Goal: Information Seeking & Learning: Learn about a topic

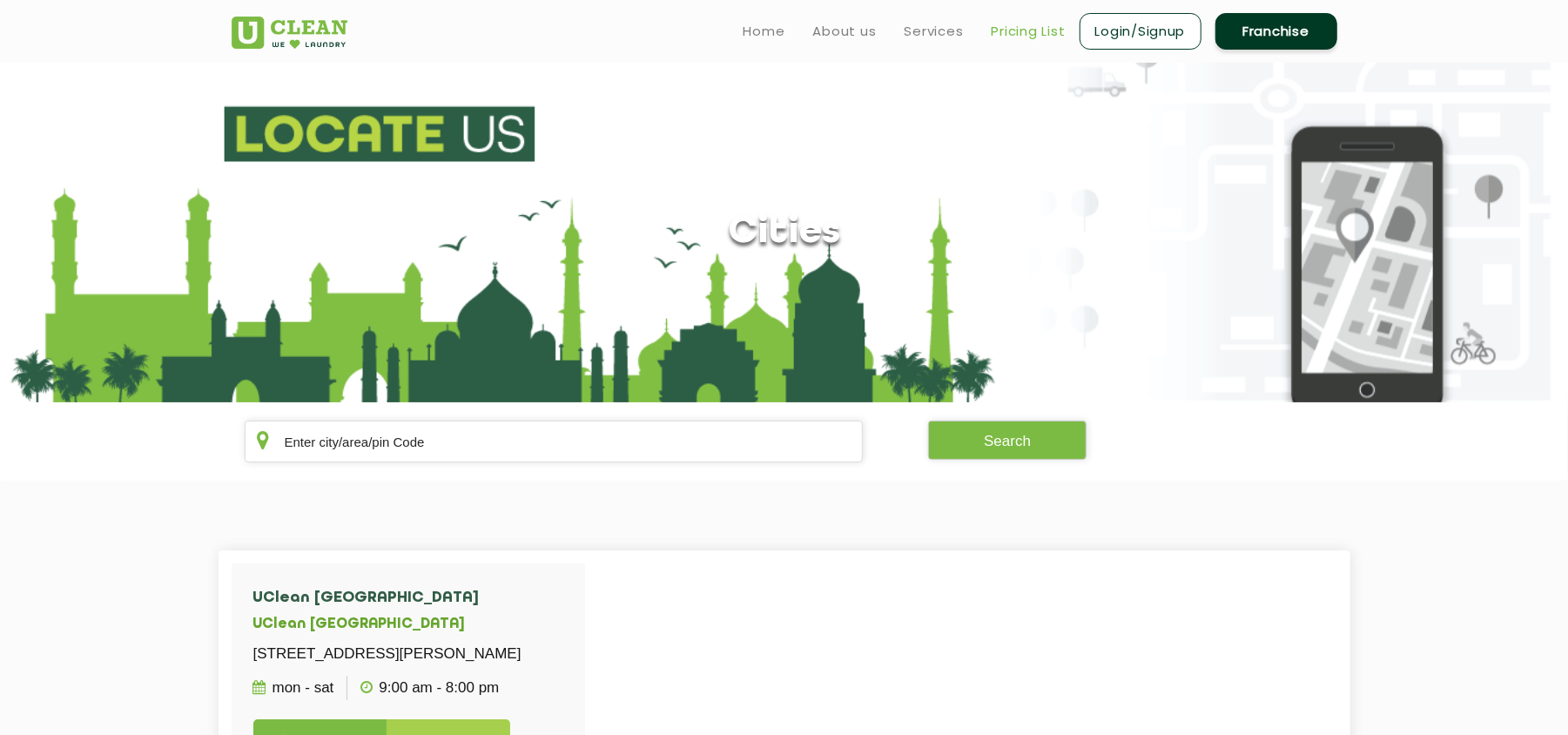
click at [1001, 30] on link "Pricing List" at bounding box center [1028, 31] width 74 height 21
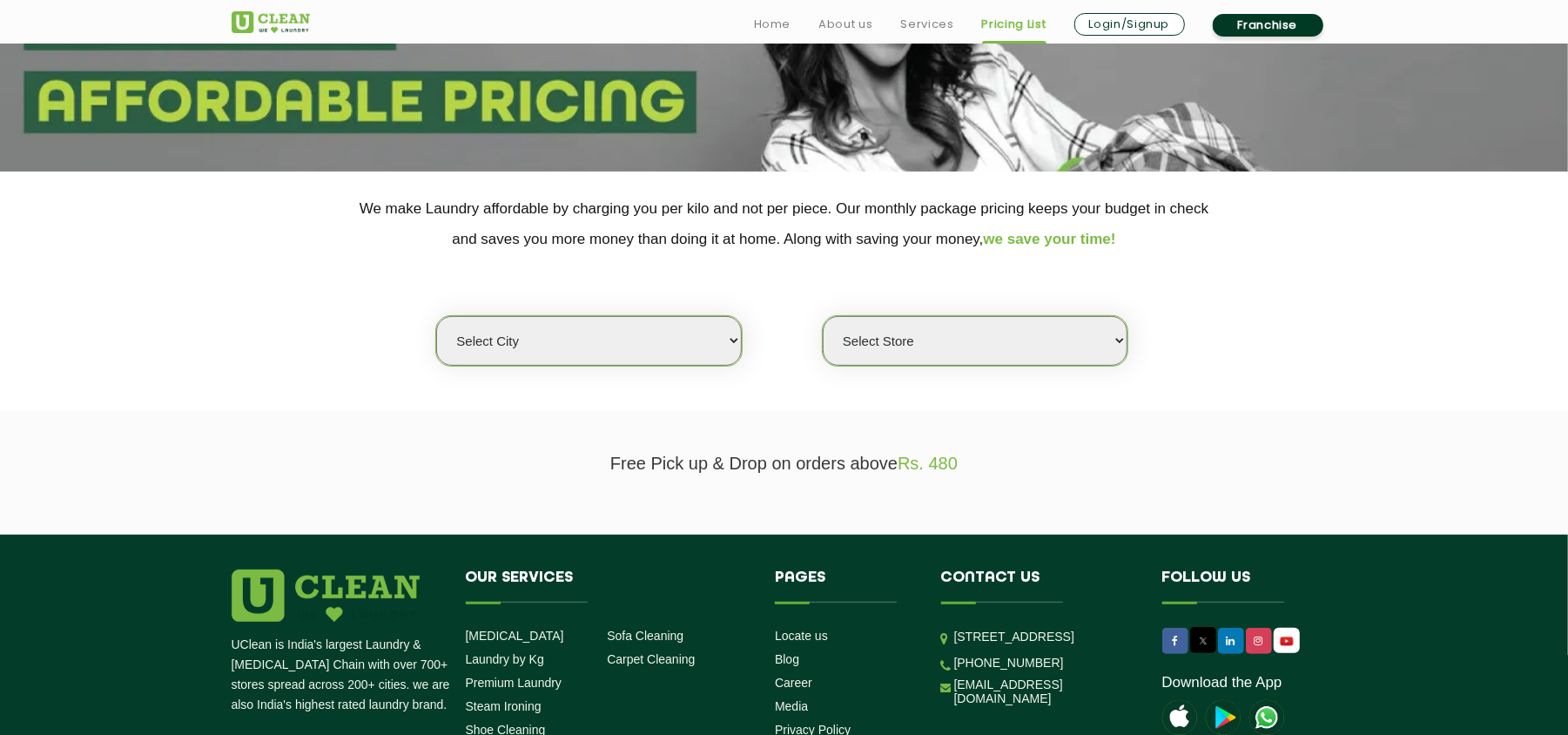
scroll to position [232, 0]
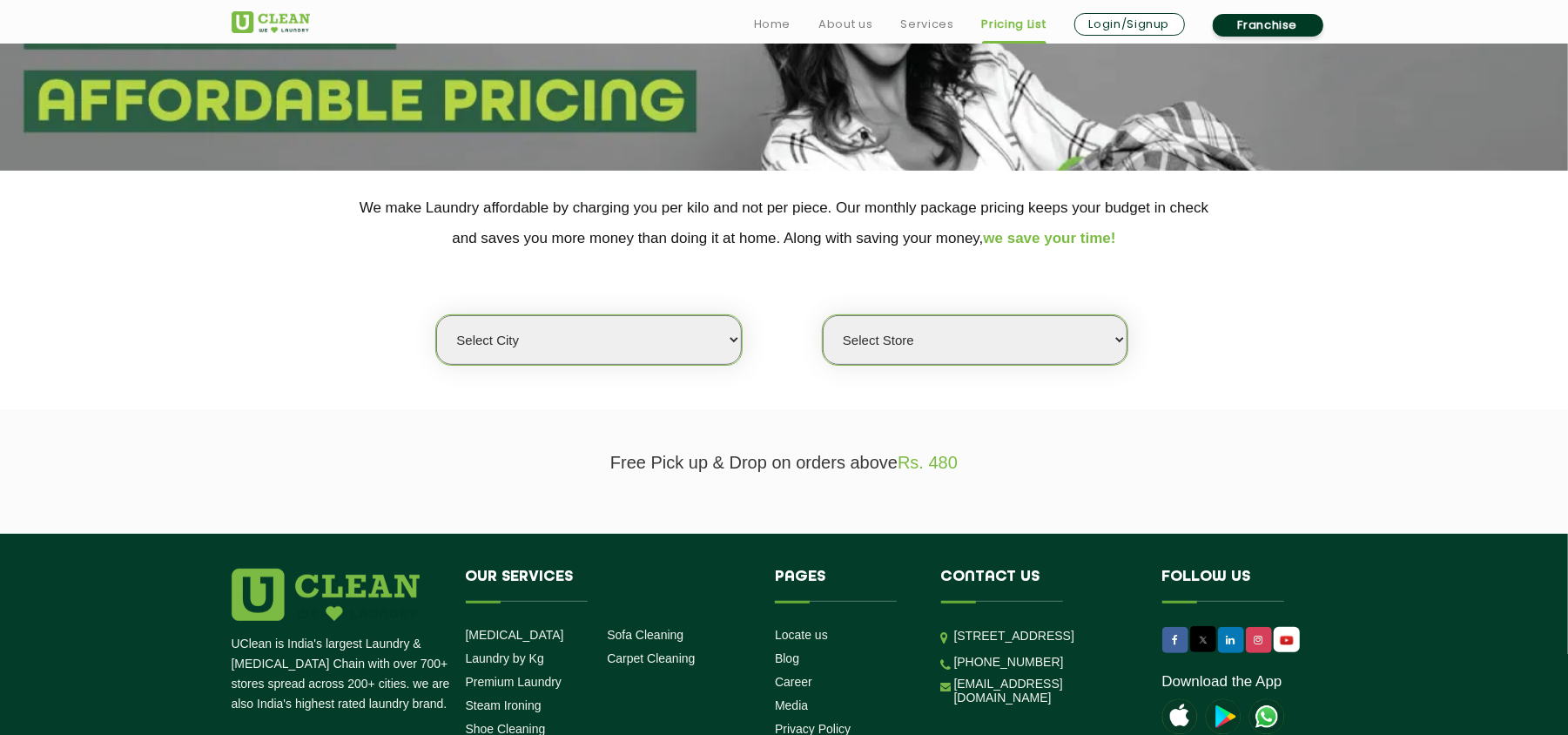
click at [549, 332] on select "Select city [GEOGRAPHIC_DATA] [GEOGRAPHIC_DATA] [GEOGRAPHIC_DATA] [GEOGRAPHIC_D…" at bounding box center [589, 340] width 304 height 50
click at [541, 425] on section "Free Pick up & Drop on orders above Rs. 480" at bounding box center [784, 470] width 1568 height 124
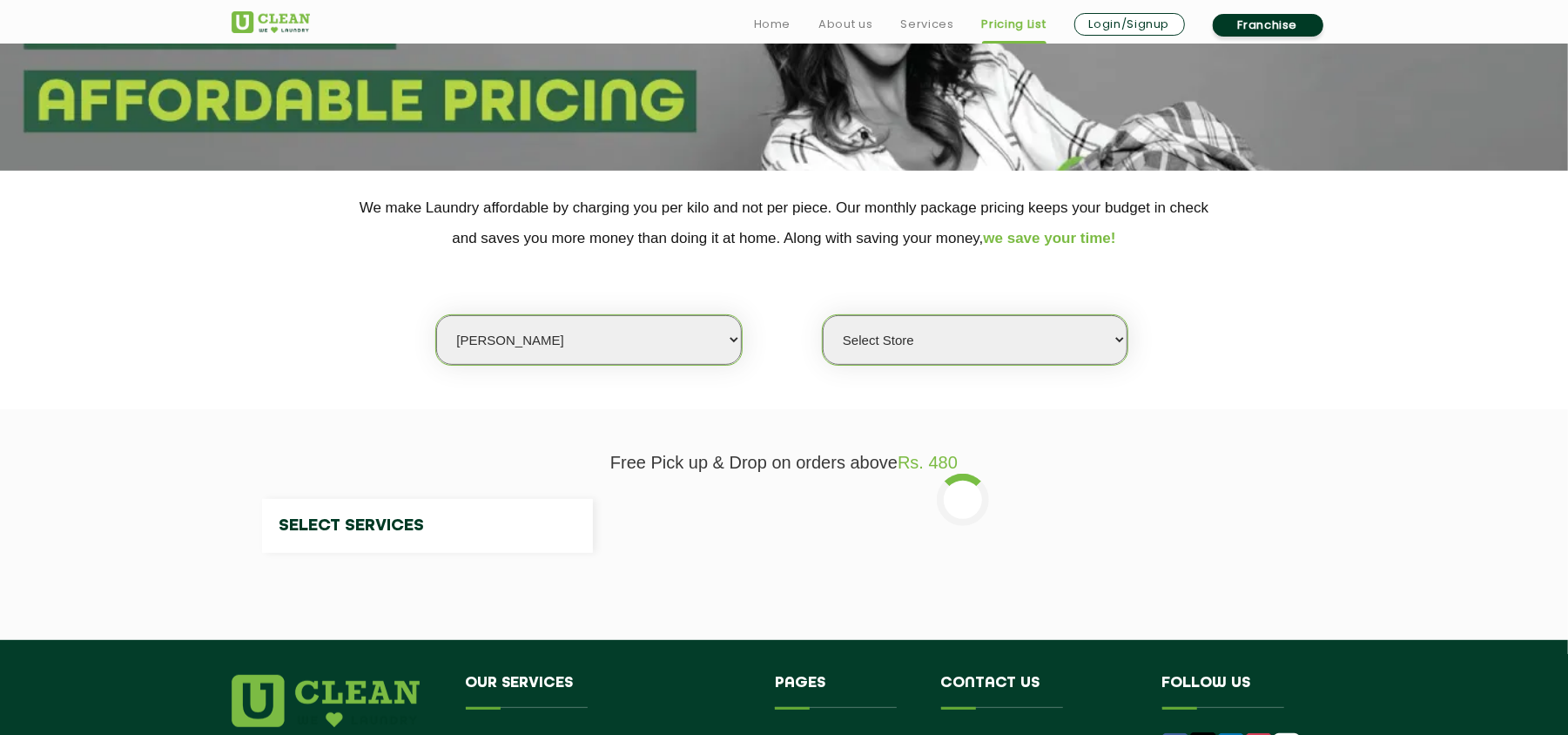
click at [533, 346] on select "Select city [GEOGRAPHIC_DATA] [GEOGRAPHIC_DATA] [GEOGRAPHIC_DATA] [GEOGRAPHIC_D…" at bounding box center [589, 340] width 304 height 50
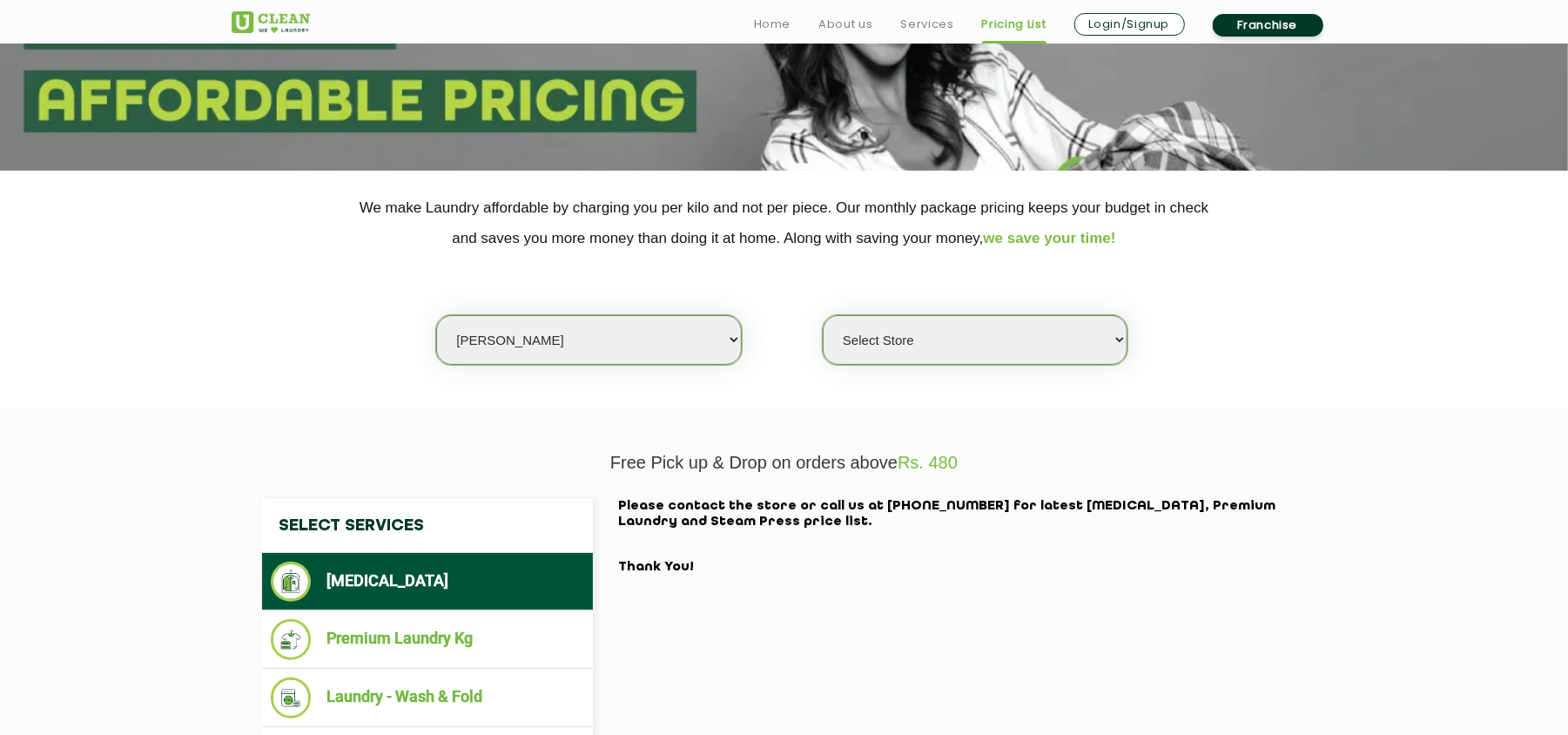
select select "73"
click at [436, 315] on select "Select city [GEOGRAPHIC_DATA] [GEOGRAPHIC_DATA] [GEOGRAPHIC_DATA] [GEOGRAPHIC_D…" at bounding box center [589, 340] width 304 height 50
select select "0"
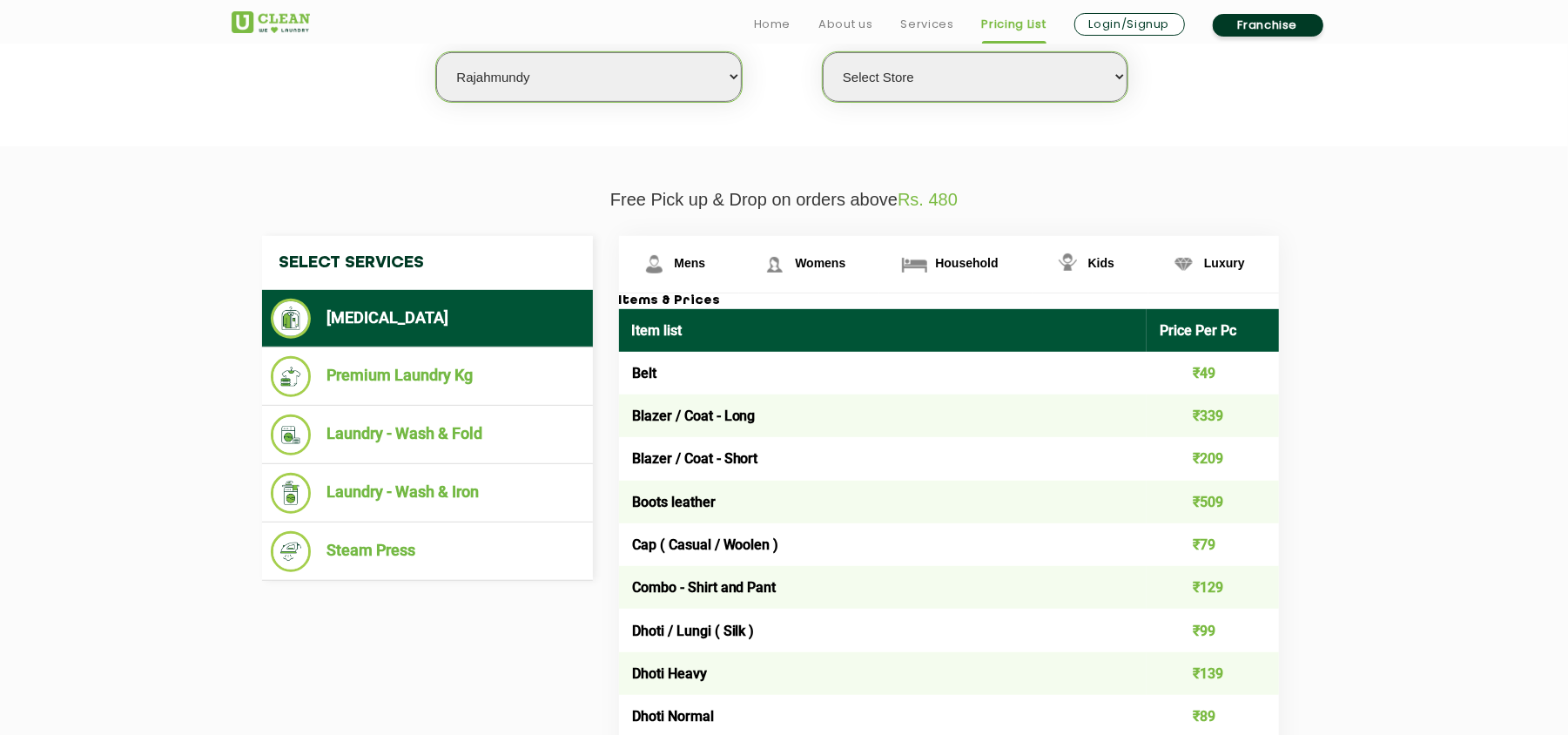
scroll to position [580, 0]
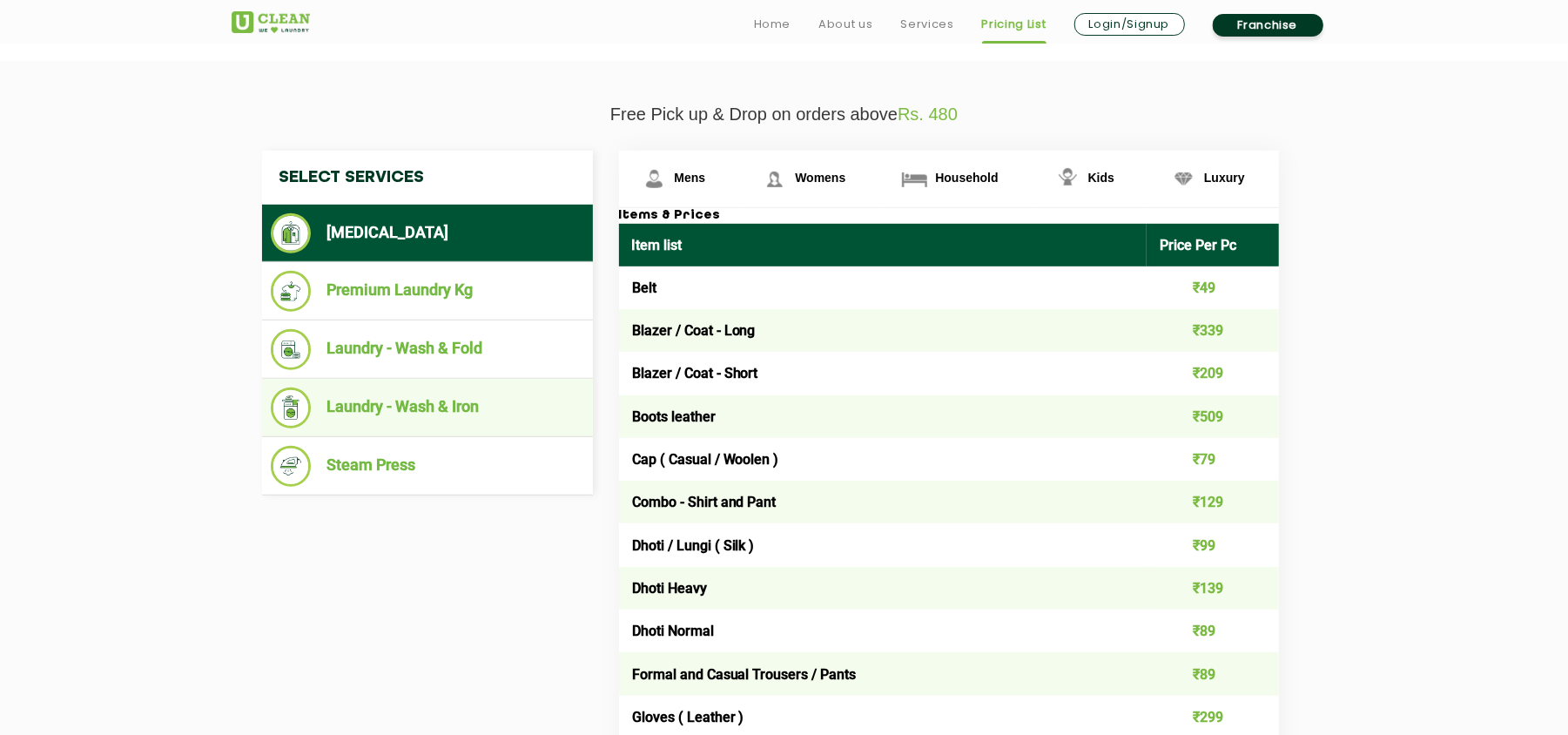
click at [503, 408] on li "Laundry - Wash & Iron" at bounding box center [427, 408] width 313 height 41
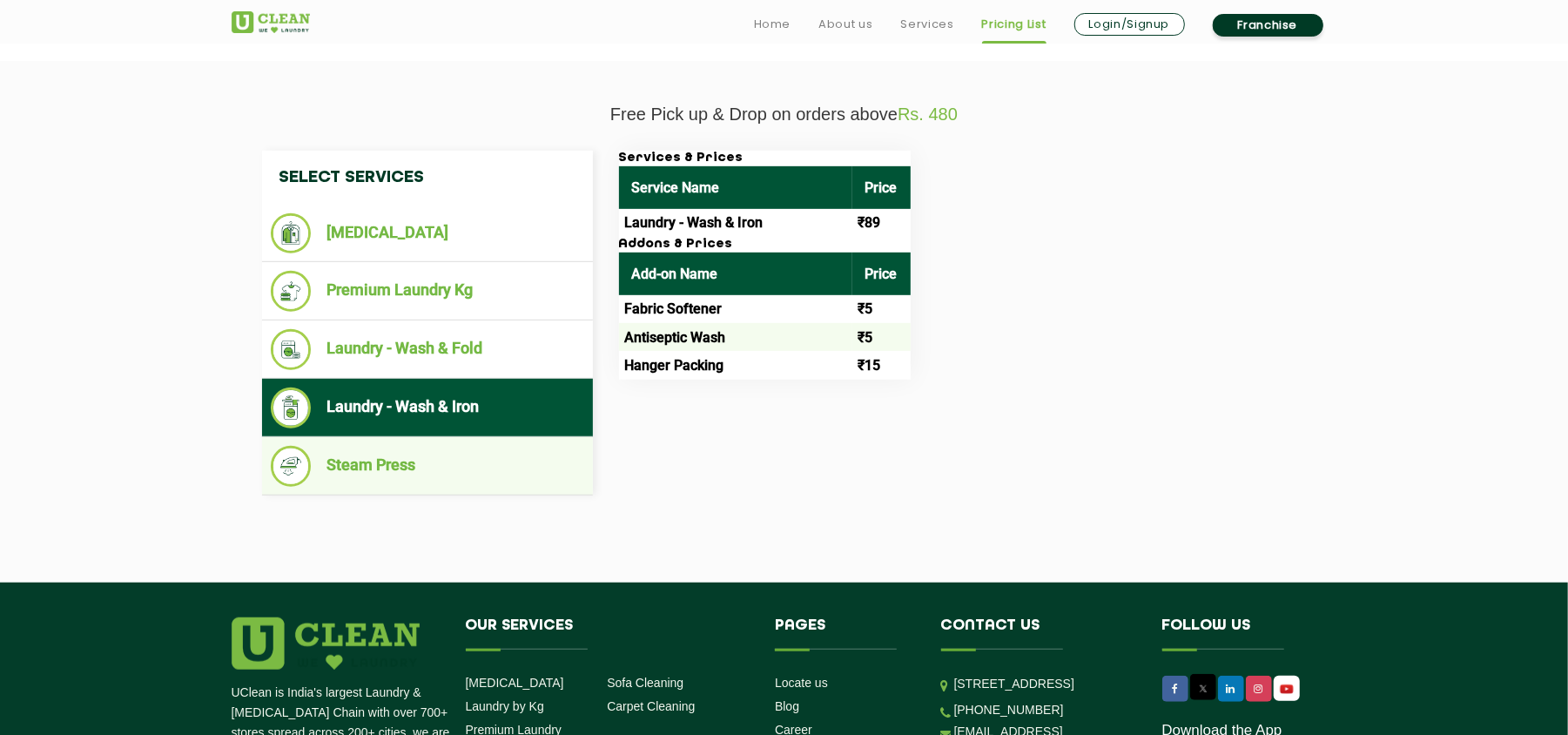
click at [432, 459] on li "Steam Press" at bounding box center [427, 465] width 313 height 41
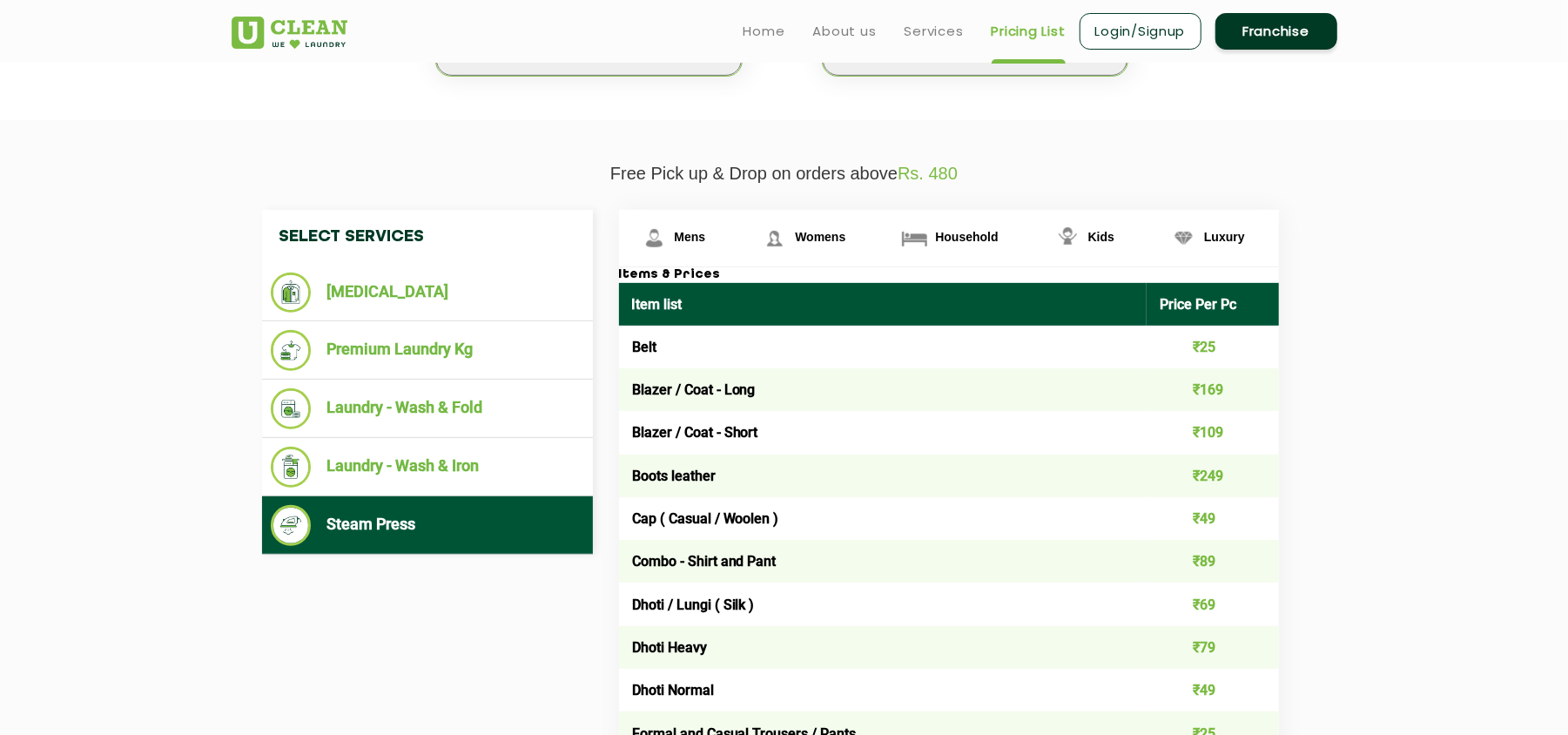
scroll to position [464, 0]
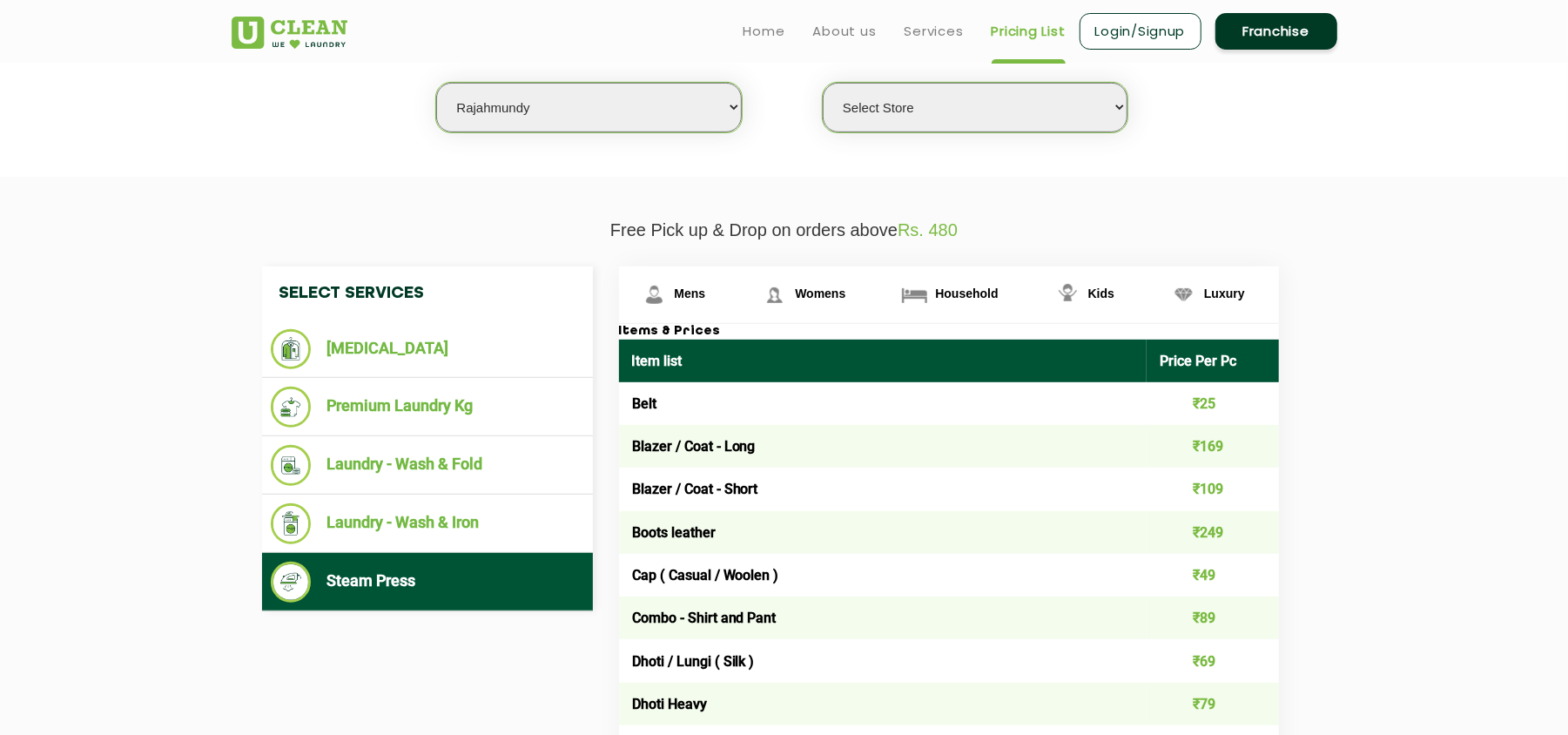
click at [488, 573] on li "Steam Press" at bounding box center [427, 582] width 313 height 41
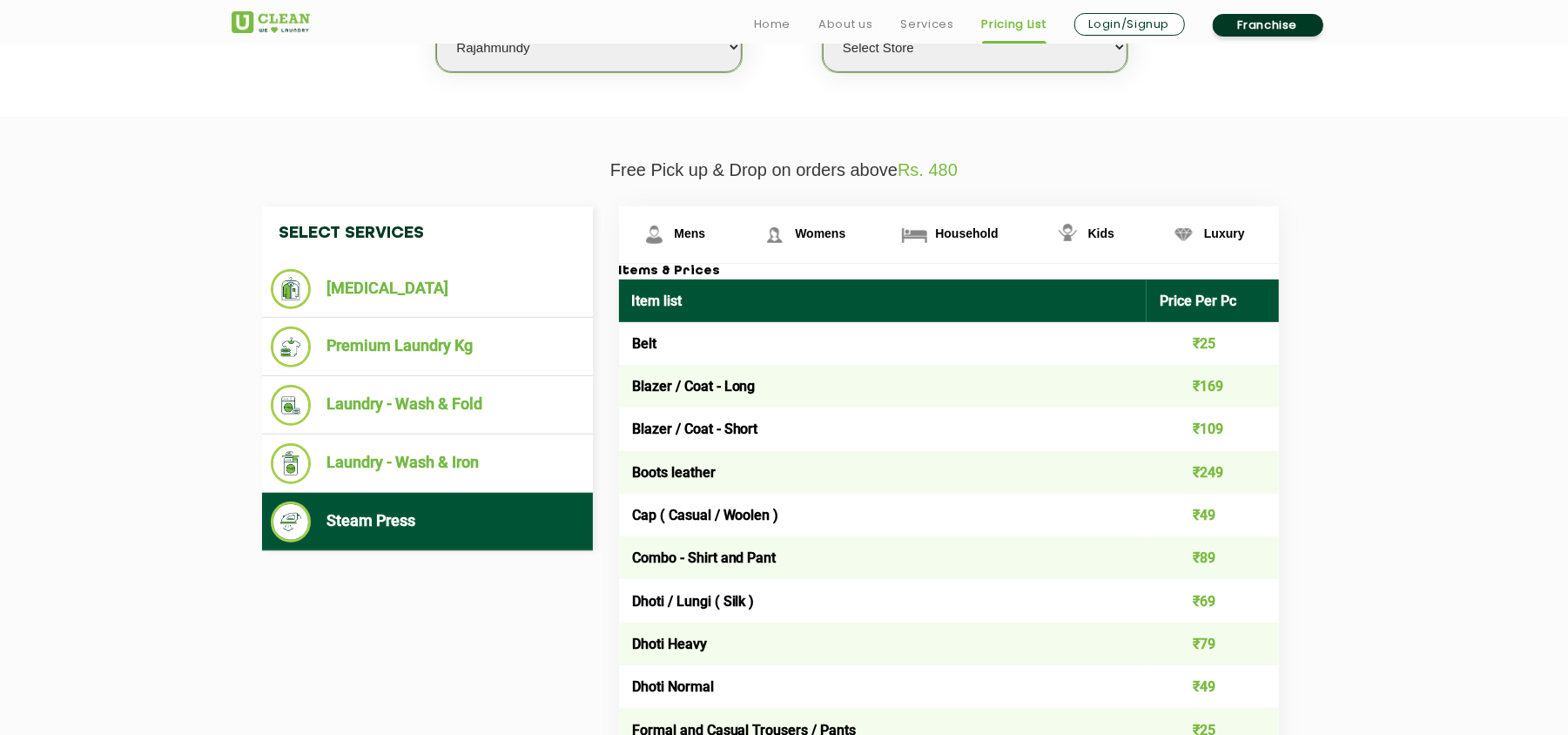
scroll to position [635, 0]
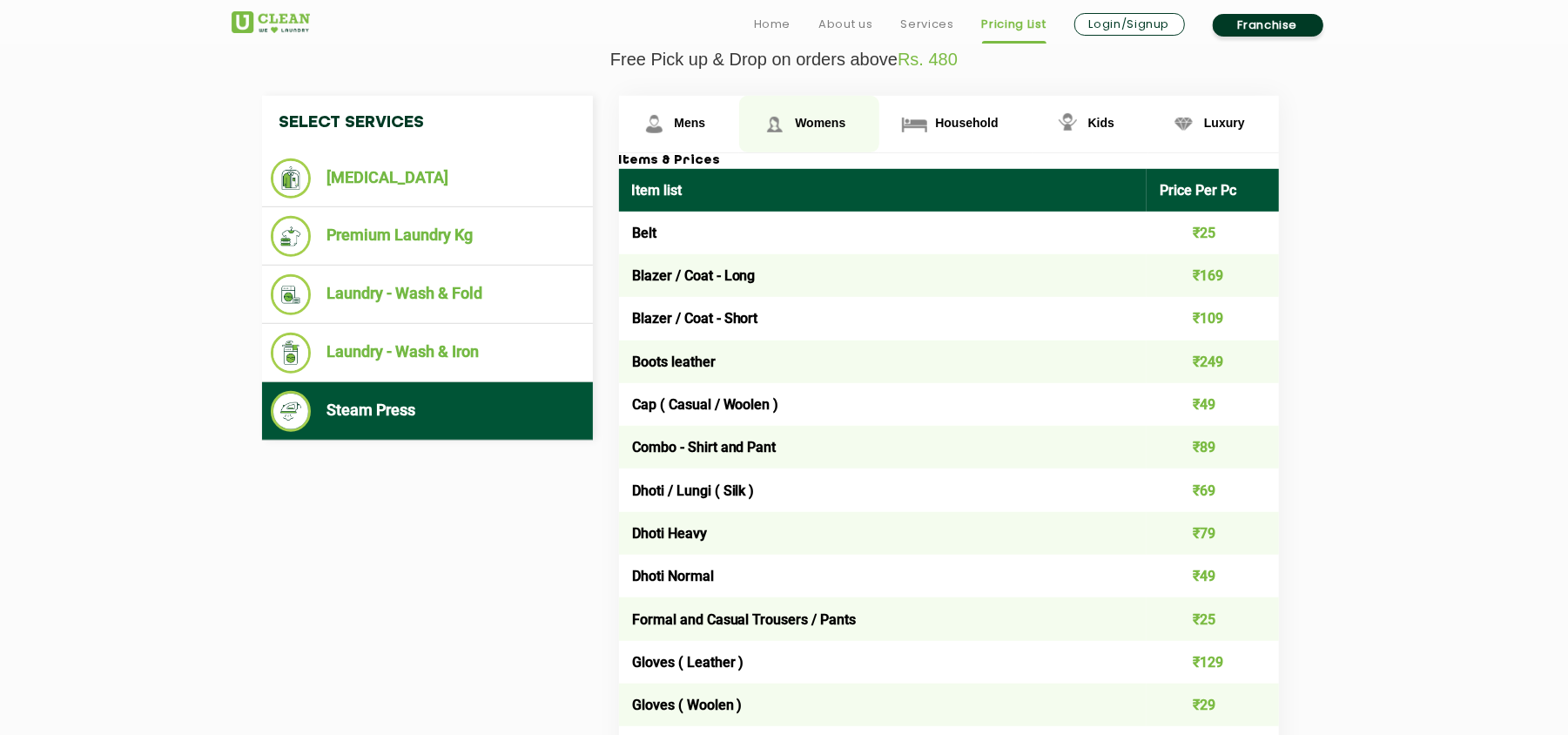
click at [819, 115] on span "Womens" at bounding box center [819, 122] width 51 height 14
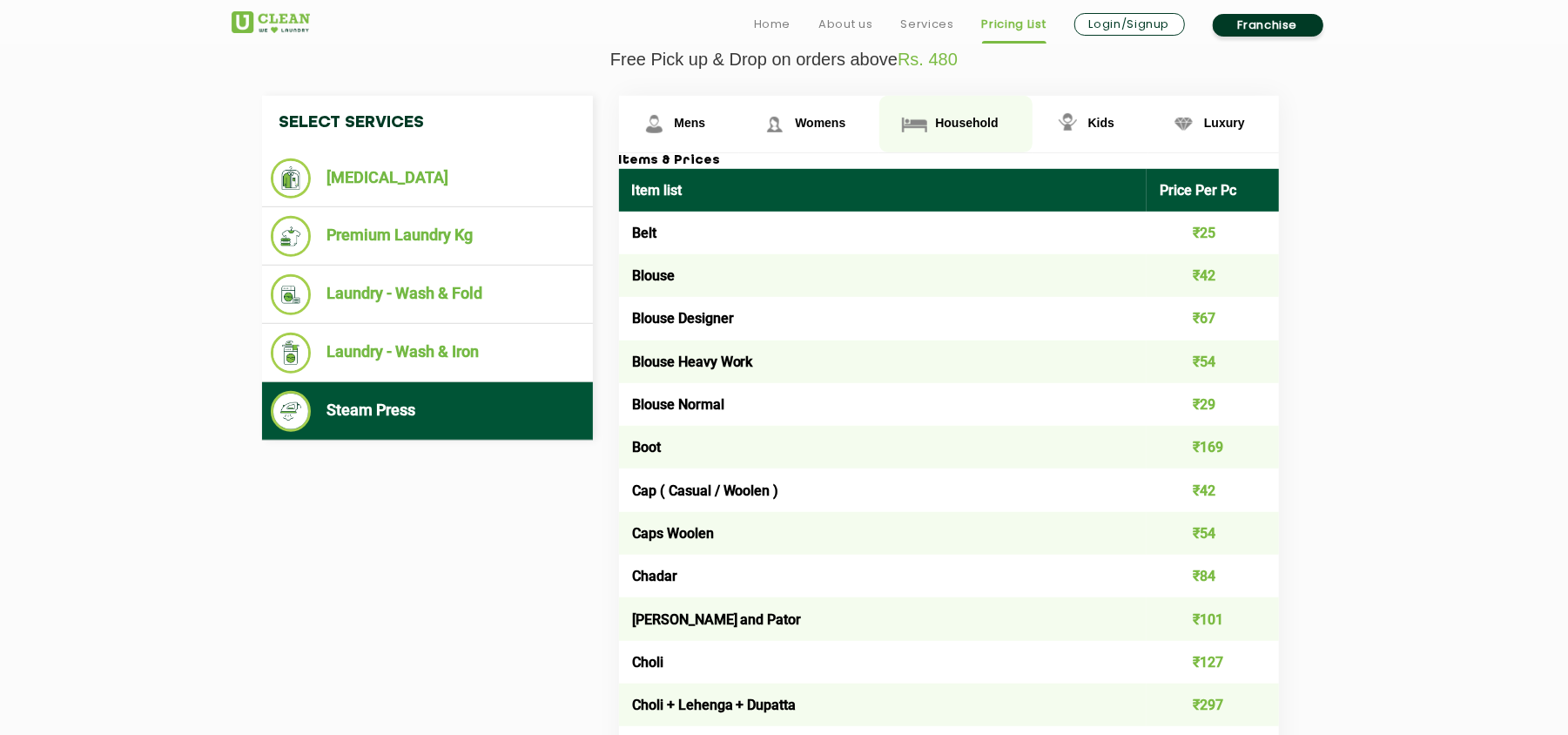
click at [961, 99] on link "Household" at bounding box center [955, 123] width 152 height 57
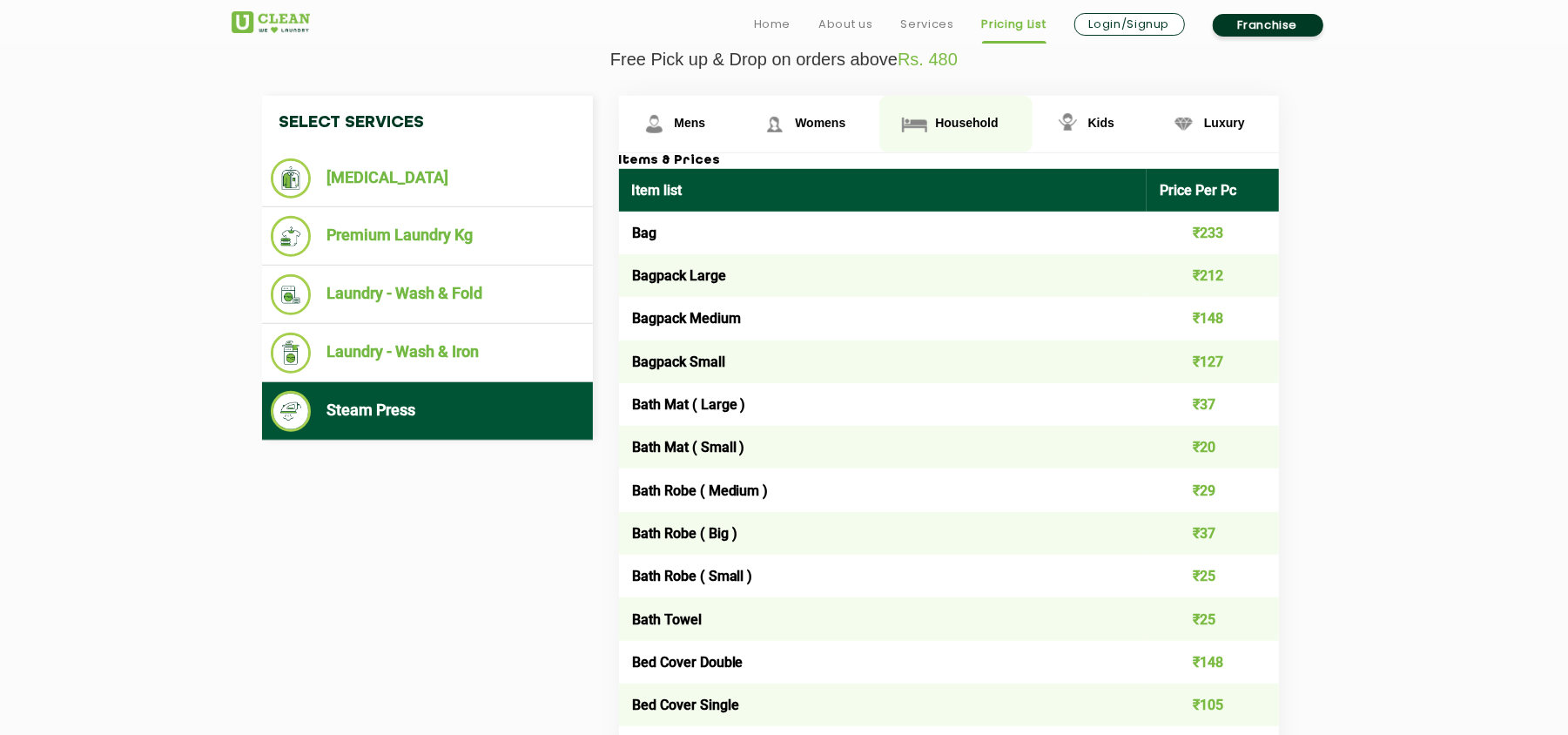
click at [962, 115] on span "Household" at bounding box center [965, 122] width 63 height 14
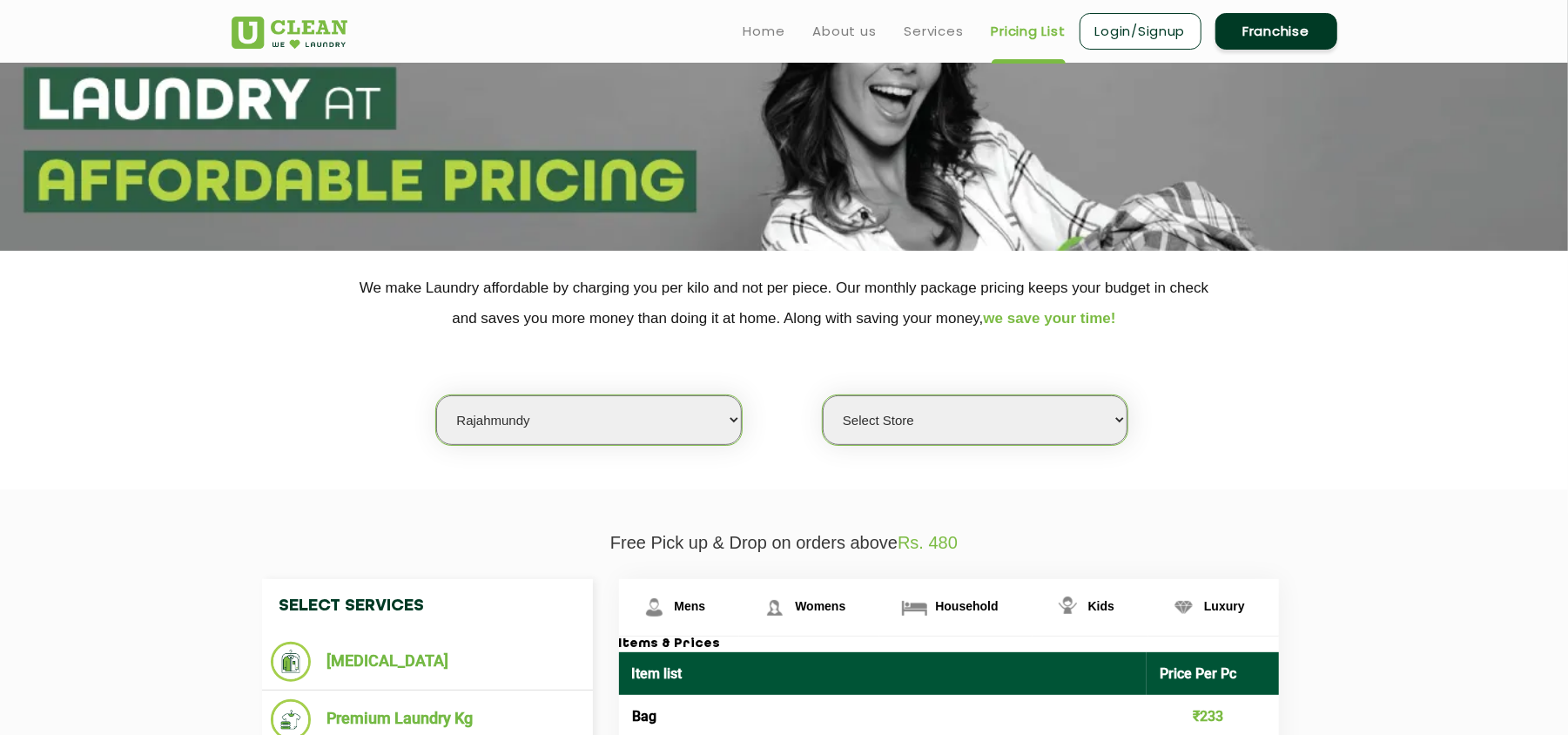
scroll to position [0, 0]
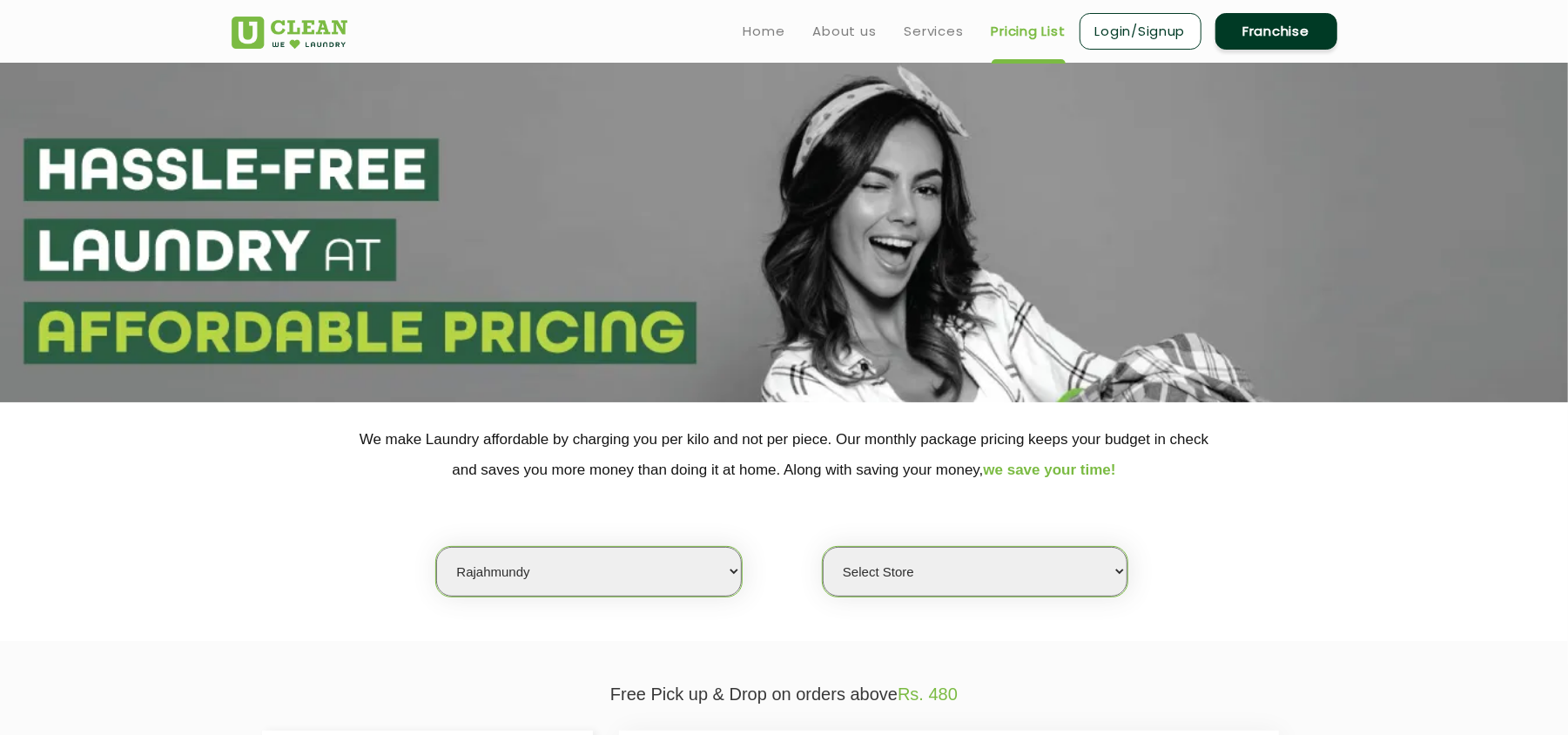
click at [556, 572] on select "Select city [GEOGRAPHIC_DATA] [GEOGRAPHIC_DATA] [GEOGRAPHIC_DATA] [GEOGRAPHIC_D…" at bounding box center [589, 572] width 304 height 50
select select "33"
click at [436, 547] on select "Select city [GEOGRAPHIC_DATA] [GEOGRAPHIC_DATA] [GEOGRAPHIC_DATA] [GEOGRAPHIC_D…" at bounding box center [589, 572] width 304 height 50
click at [909, 570] on select "Select Store [GEOGRAPHIC_DATA] Hubli" at bounding box center [974, 572] width 304 height 50
select select "103"
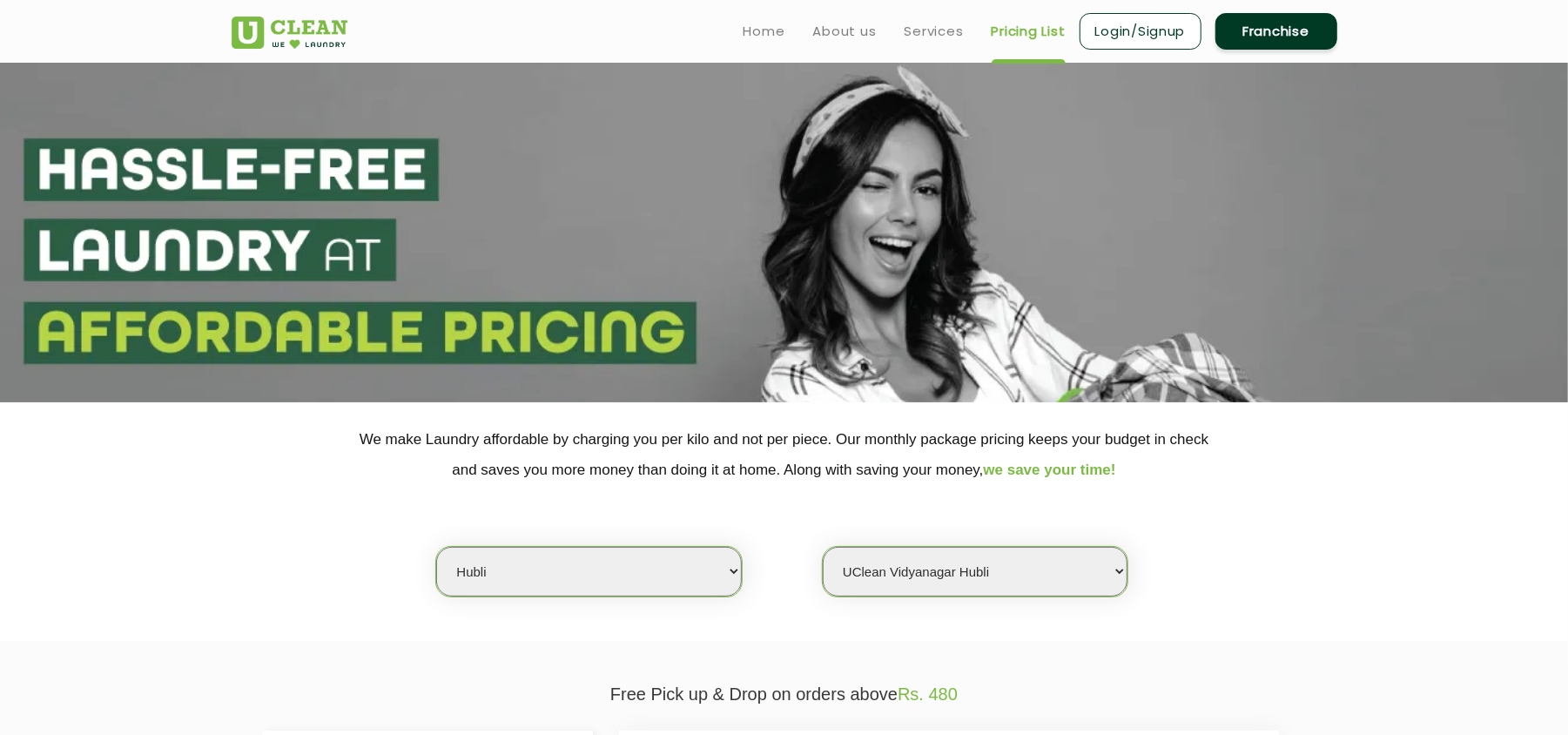
click at [822, 547] on select "Select Store [GEOGRAPHIC_DATA] Hubli" at bounding box center [974, 572] width 304 height 50
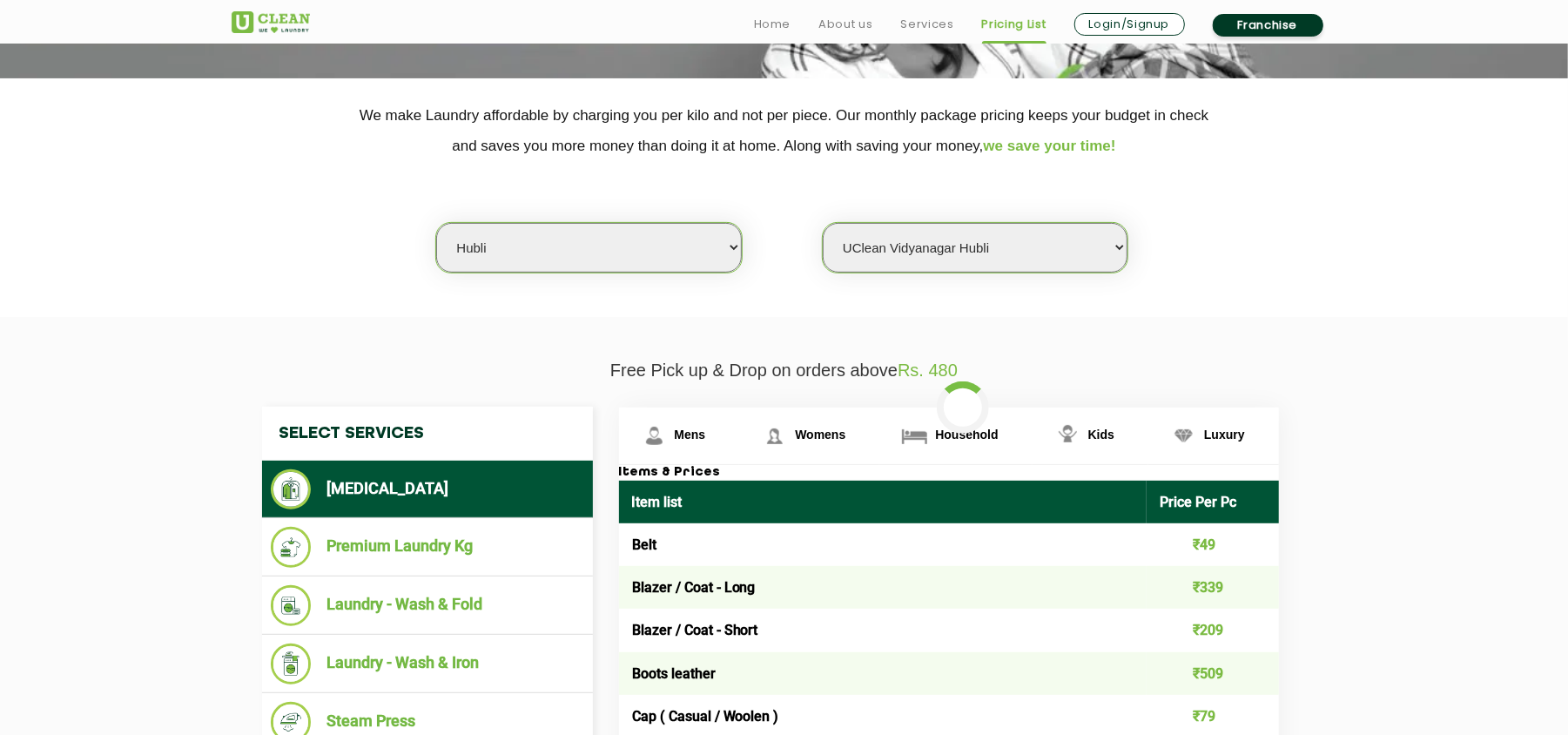
scroll to position [464, 0]
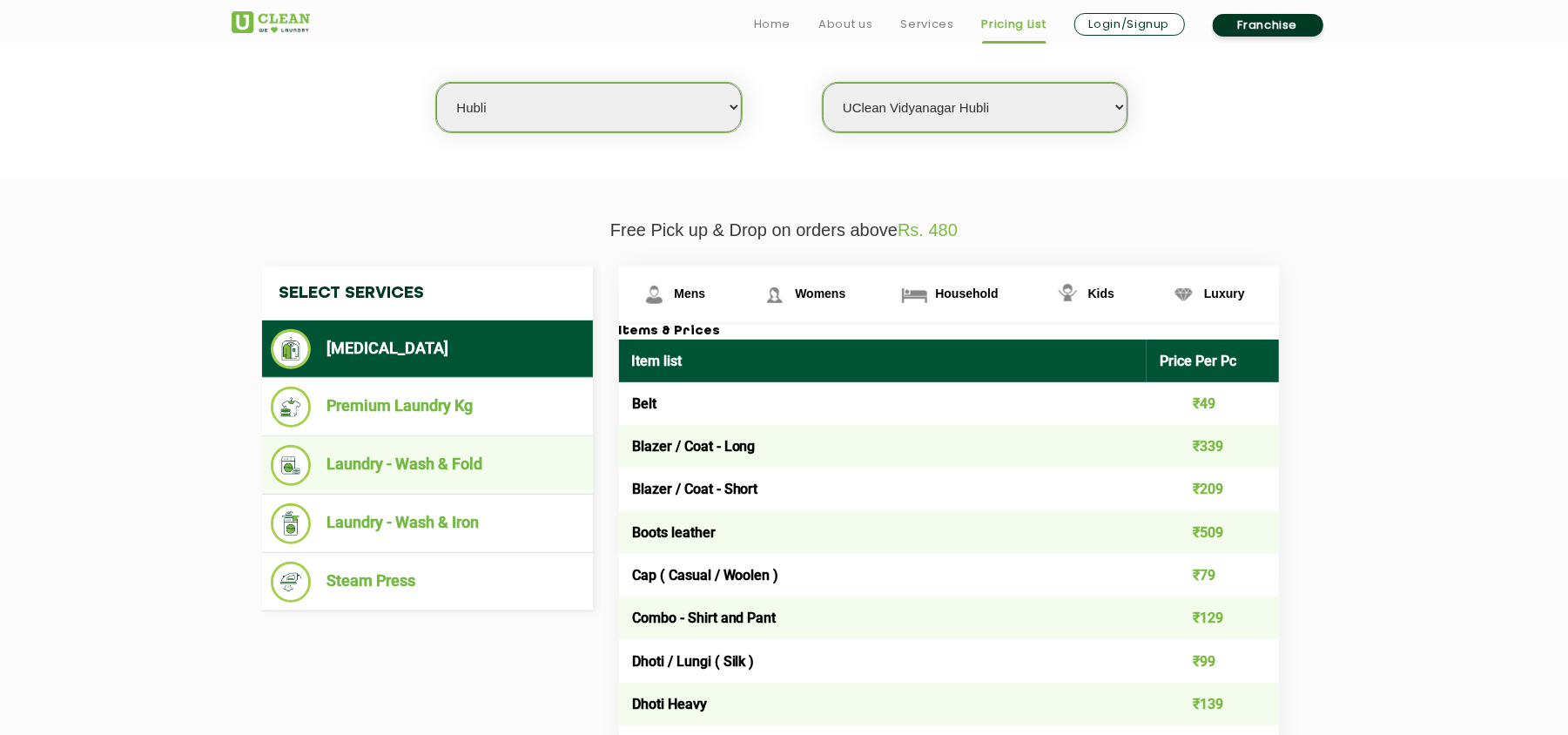
click at [459, 461] on li "Laundry - Wash & Fold" at bounding box center [427, 464] width 313 height 41
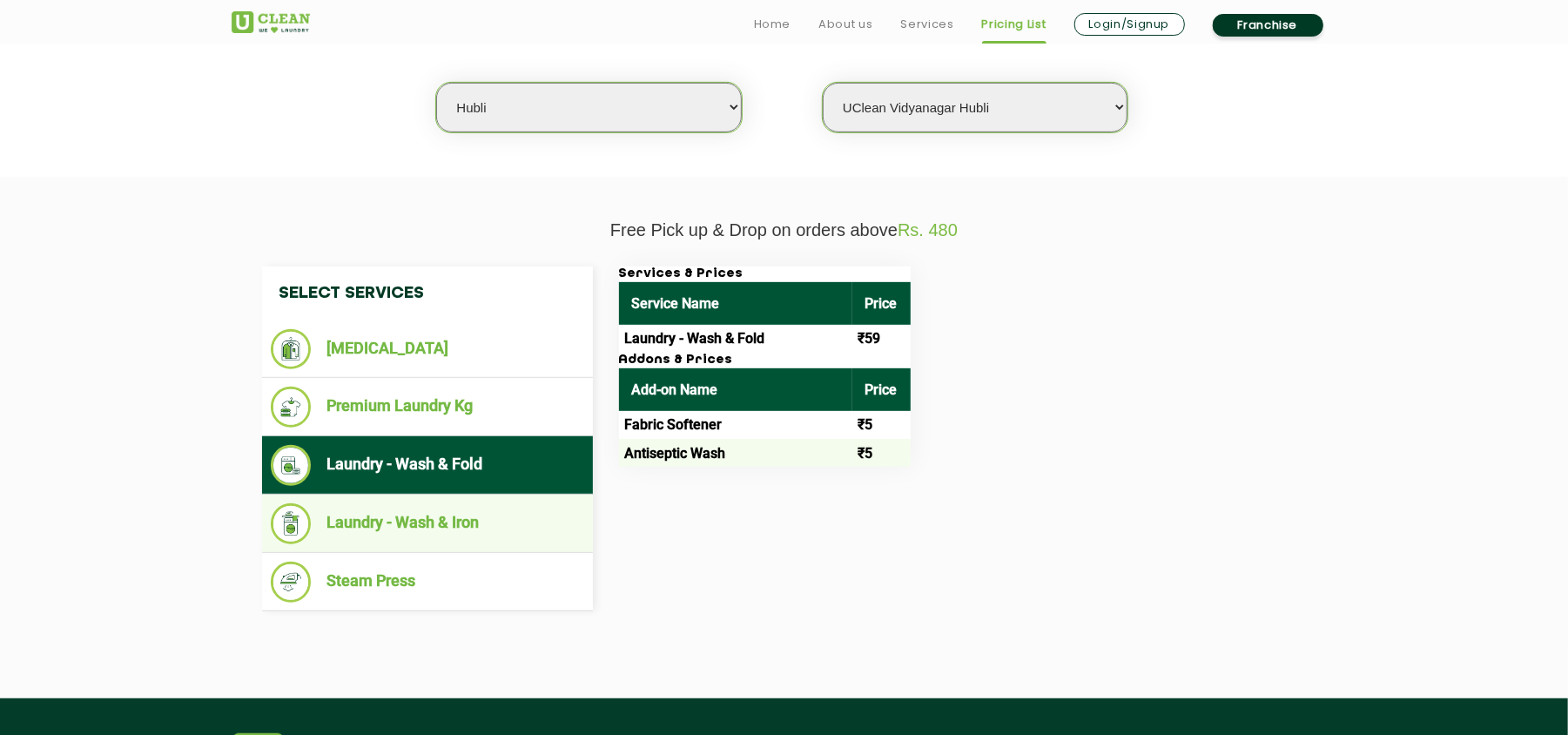
click at [500, 509] on li "Laundry - Wash & Iron" at bounding box center [427, 523] width 313 height 41
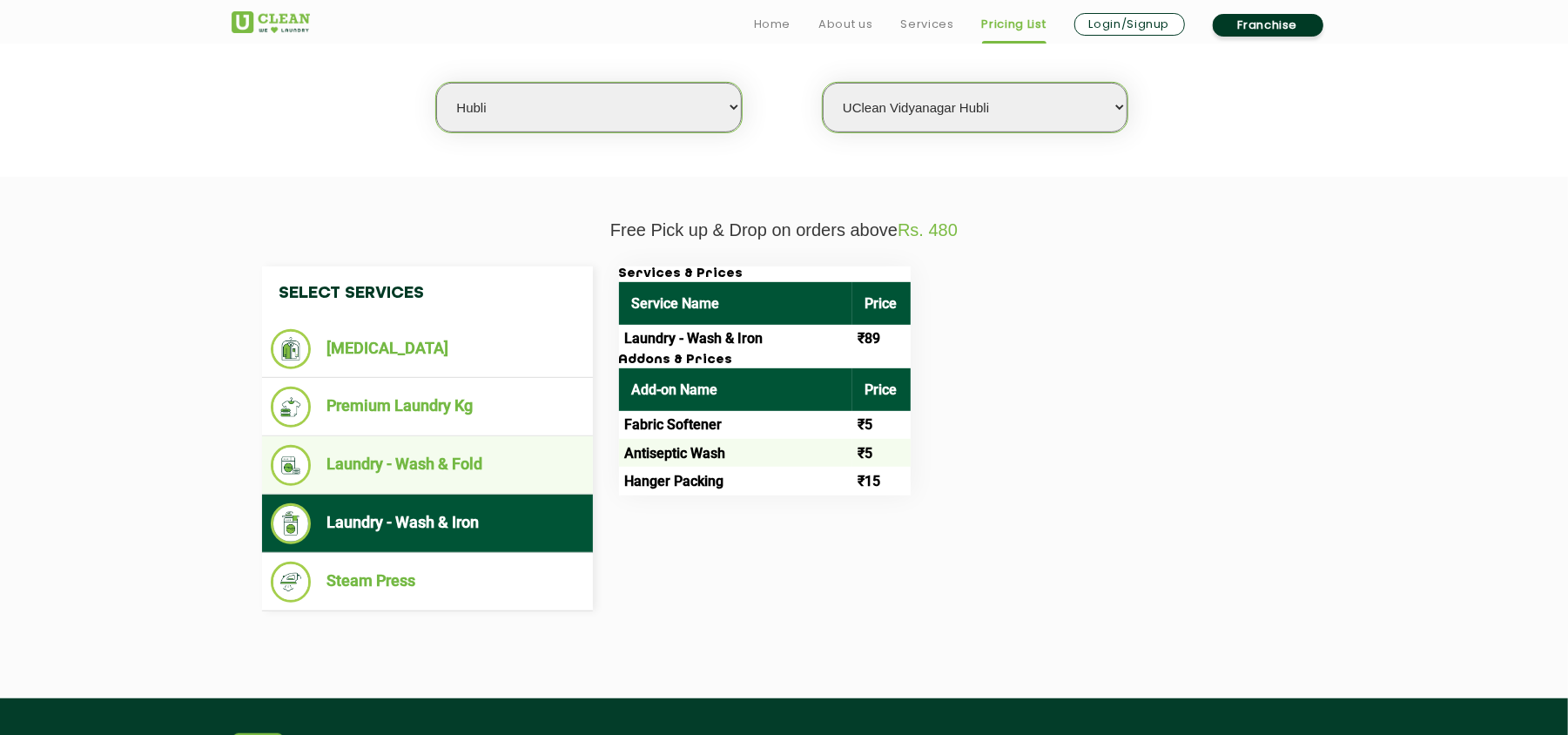
click at [499, 478] on li "Laundry - Wash & Fold" at bounding box center [427, 464] width 313 height 41
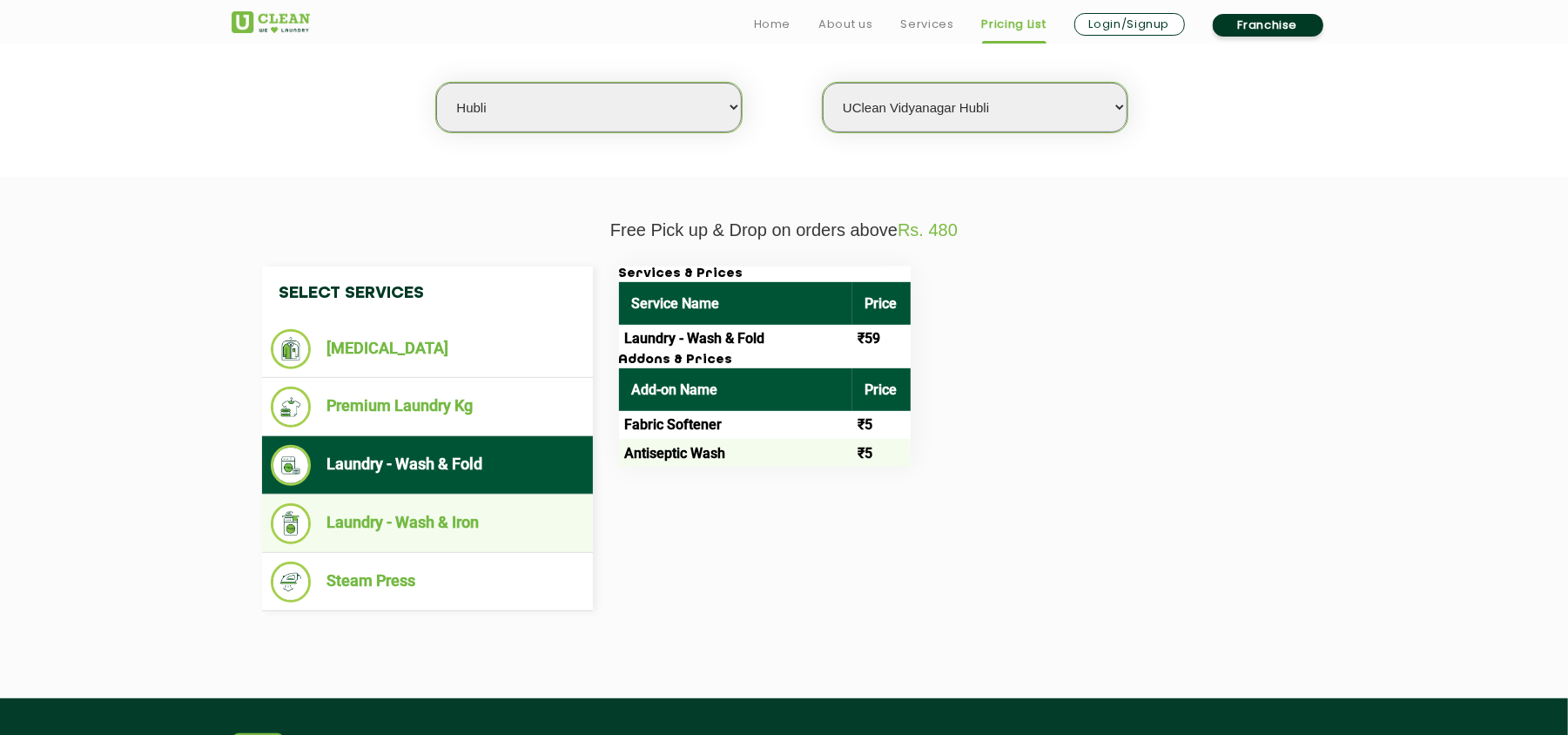
click at [484, 507] on li "Laundry - Wash & Iron" at bounding box center [427, 523] width 313 height 41
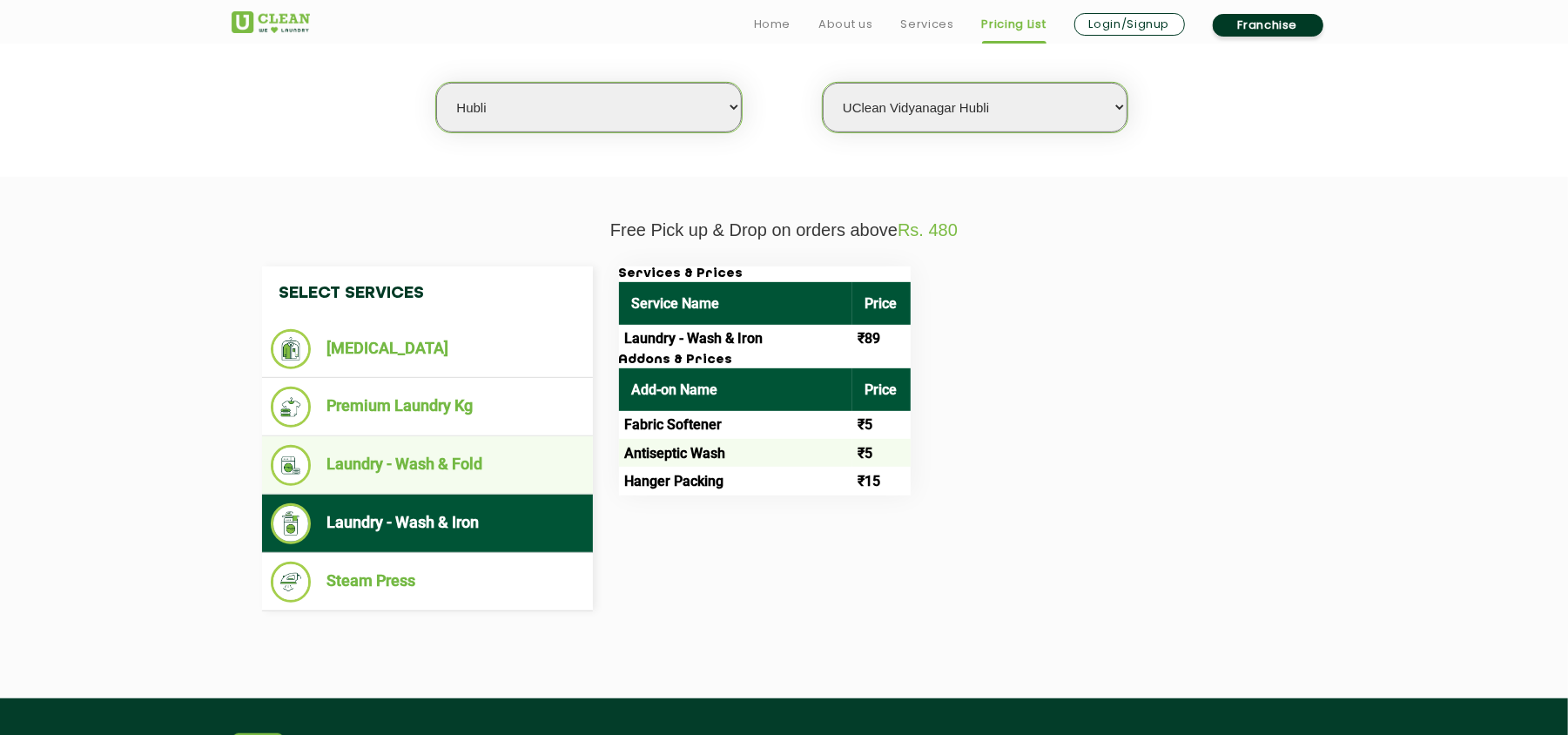
click at [493, 457] on li "Laundry - Wash & Fold" at bounding box center [427, 464] width 313 height 41
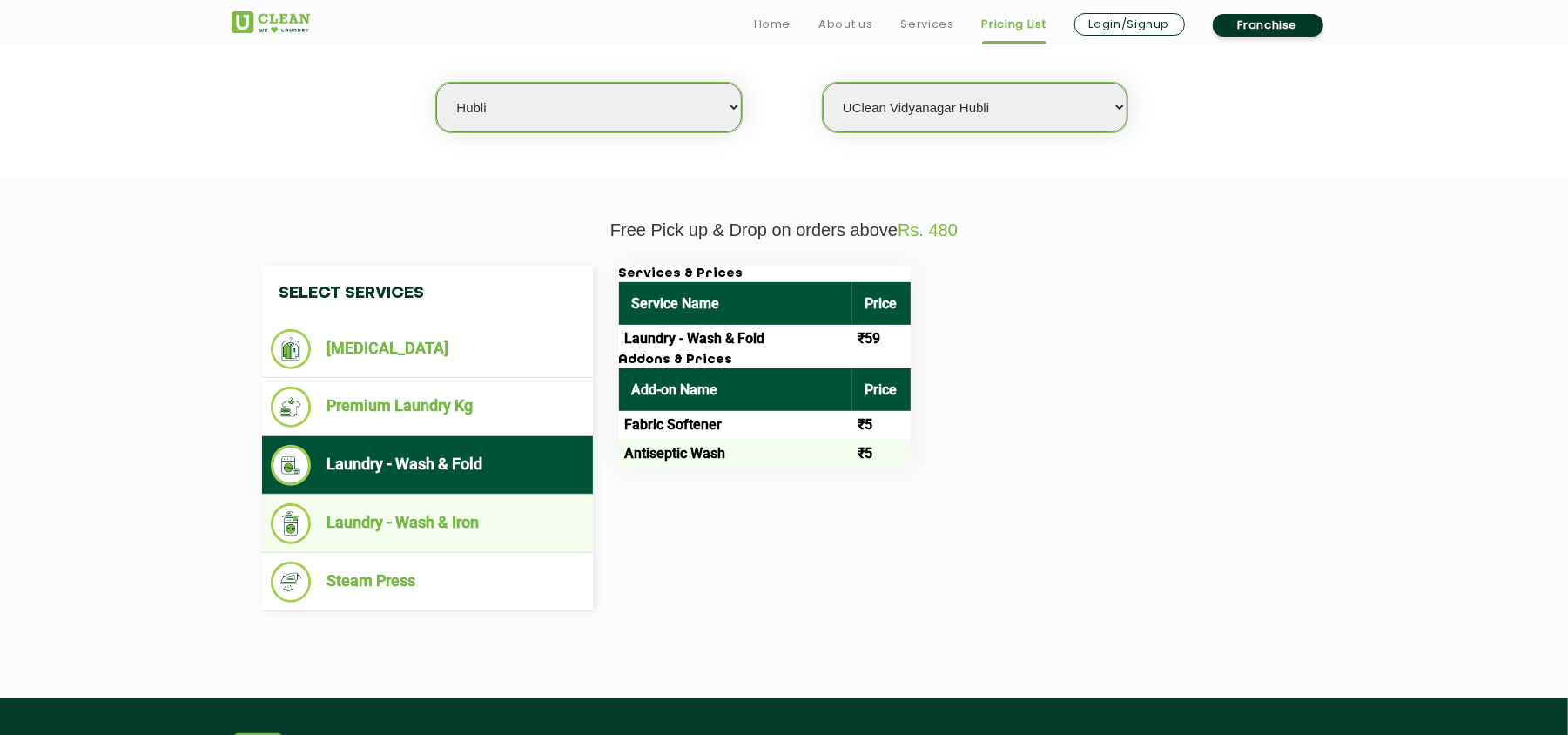
click at [492, 526] on li "Laundry - Wash & Iron" at bounding box center [427, 523] width 313 height 41
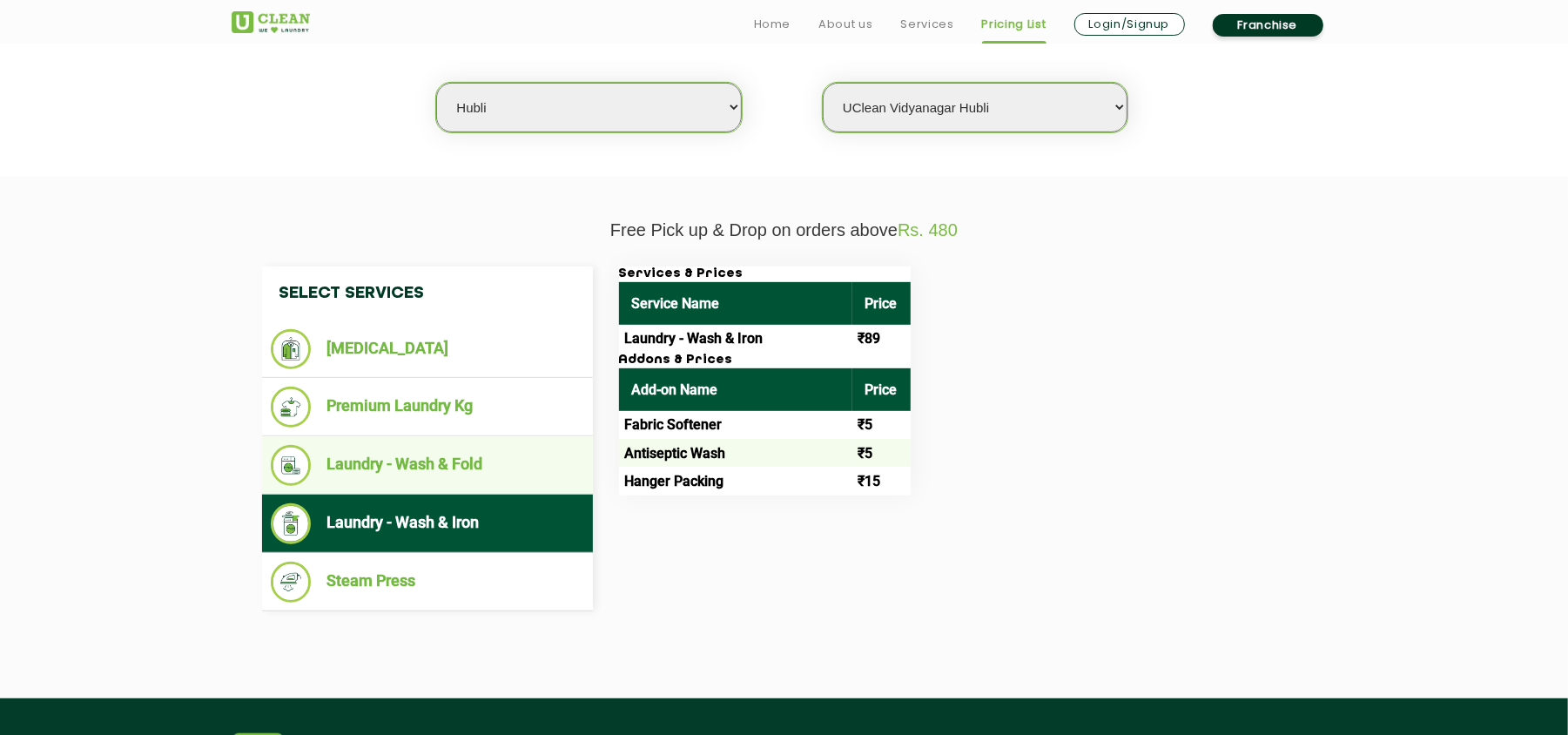
click at [524, 455] on li "Laundry - Wash & Fold" at bounding box center [427, 464] width 313 height 41
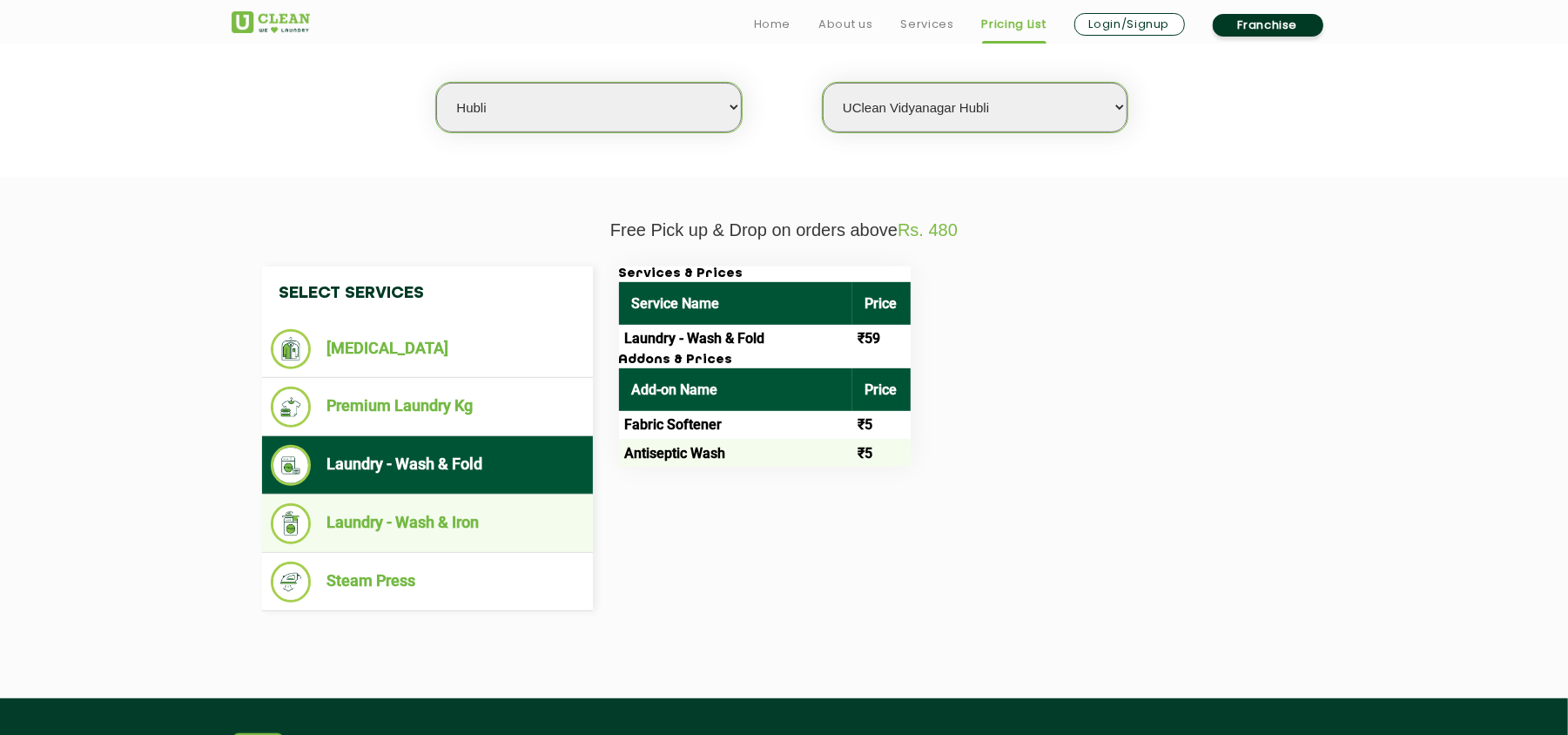
click at [425, 529] on li "Laundry - Wash & Iron" at bounding box center [427, 523] width 313 height 41
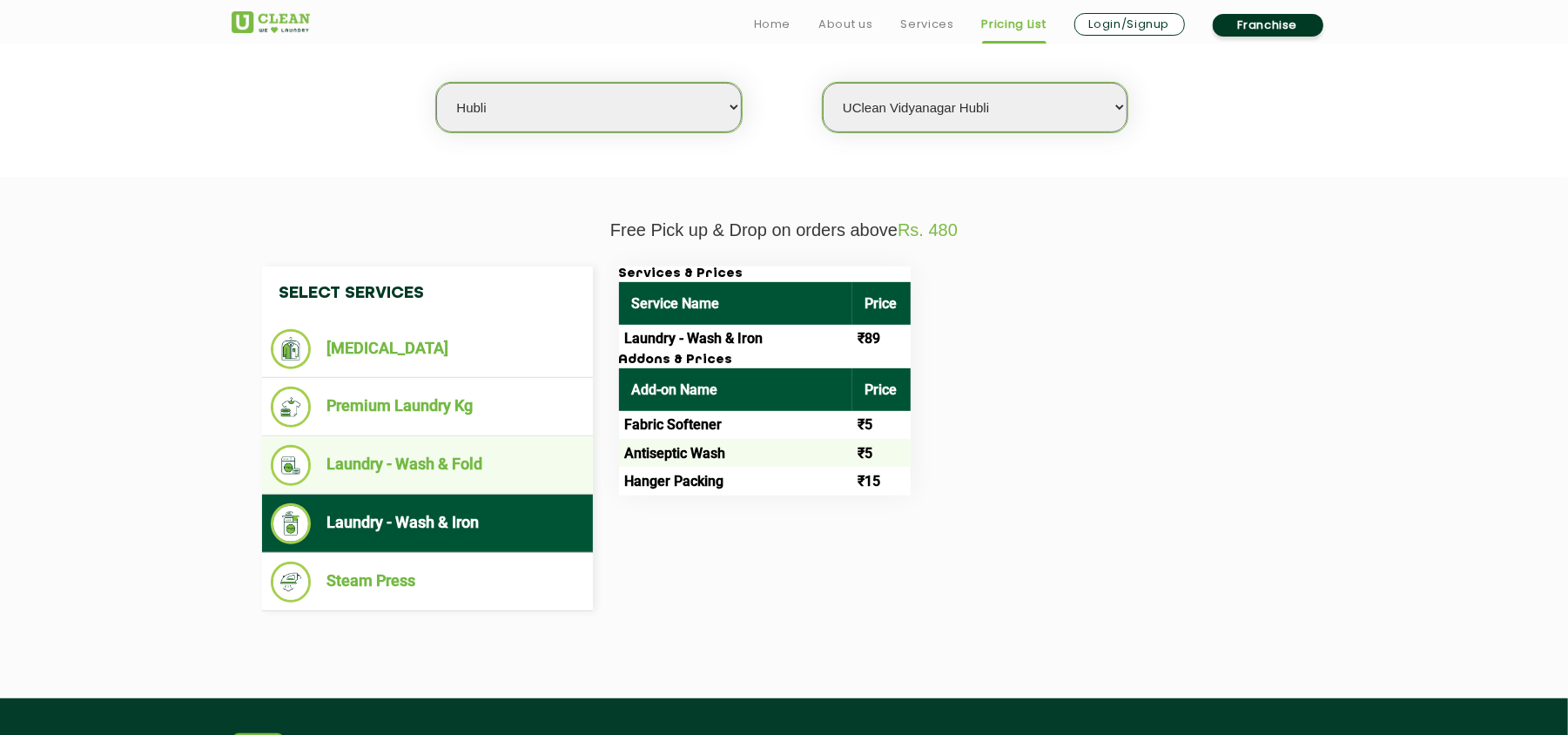
click at [423, 438] on ul "Laundry - Wash & Fold" at bounding box center [428, 465] width 331 height 59
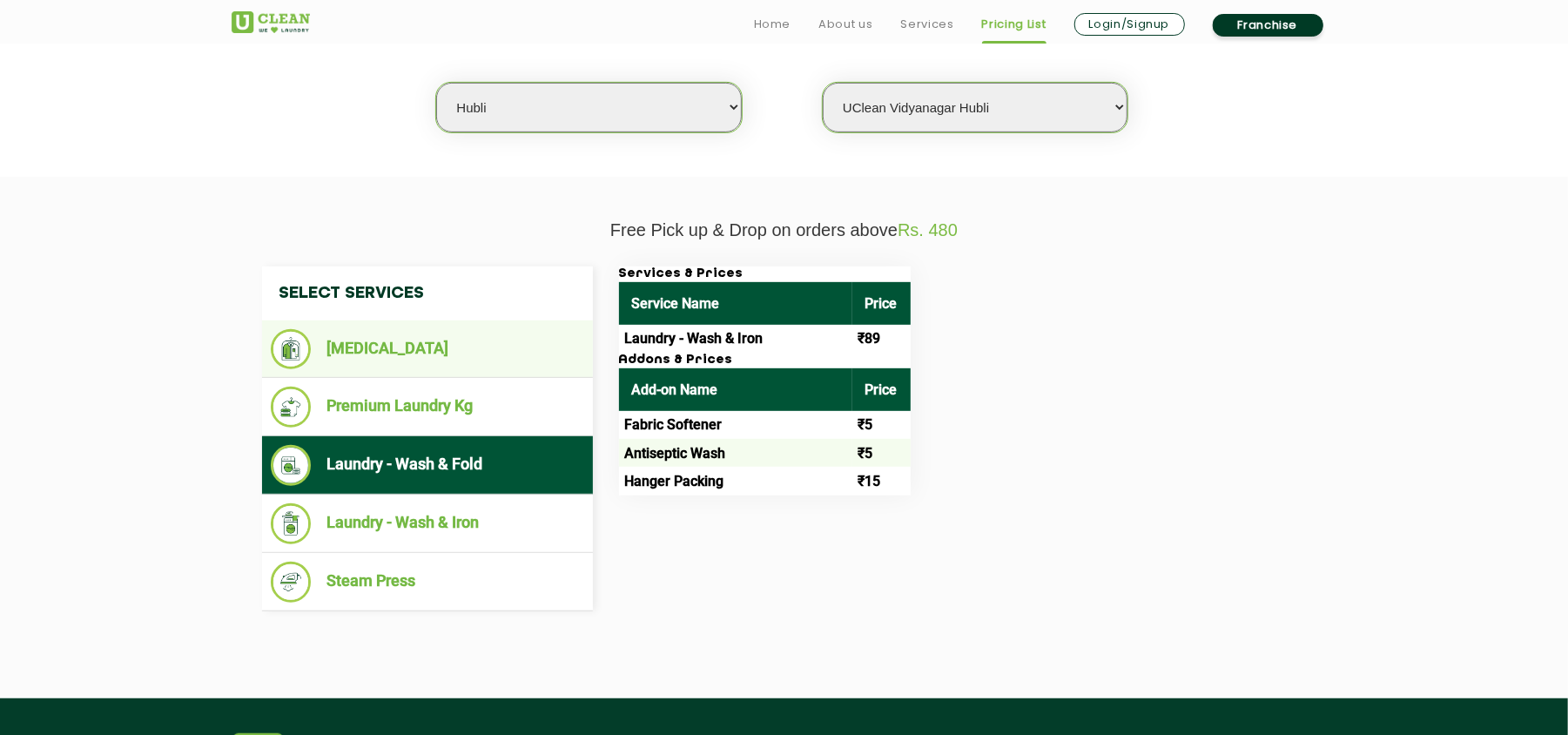
click at [415, 360] on li "[MEDICAL_DATA]" at bounding box center [427, 349] width 313 height 40
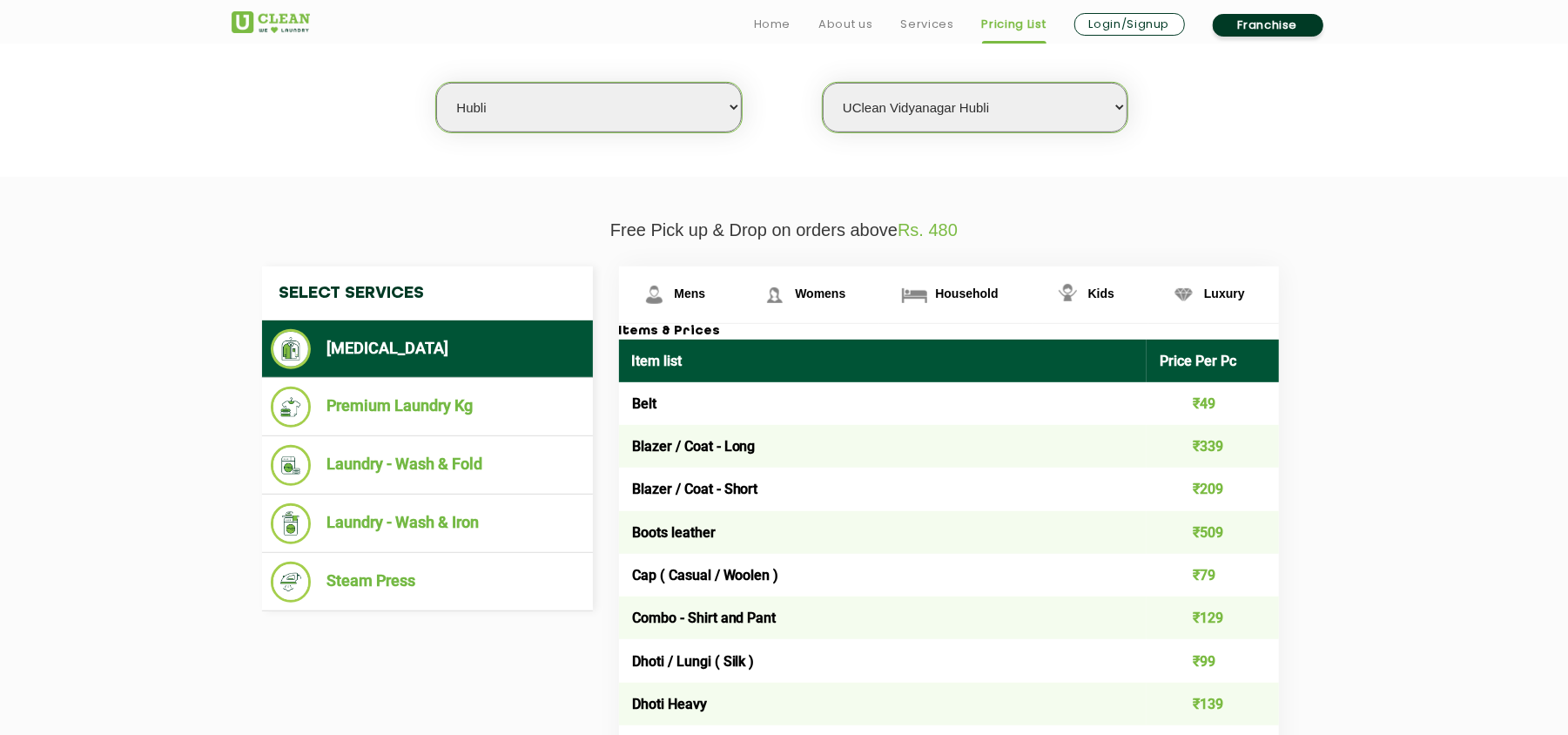
click at [531, 116] on select "Select city [GEOGRAPHIC_DATA] [GEOGRAPHIC_DATA] [GEOGRAPHIC_DATA] [GEOGRAPHIC_D…" at bounding box center [589, 107] width 304 height 50
select select "207"
click at [599, 92] on select "Select city [GEOGRAPHIC_DATA] [GEOGRAPHIC_DATA] [GEOGRAPHIC_DATA] [GEOGRAPHIC_D…" at bounding box center [589, 107] width 304 height 50
click at [599, 91] on select "Select city [GEOGRAPHIC_DATA] [GEOGRAPHIC_DATA] [GEOGRAPHIC_DATA] [GEOGRAPHIC_D…" at bounding box center [589, 107] width 304 height 50
select select "0"
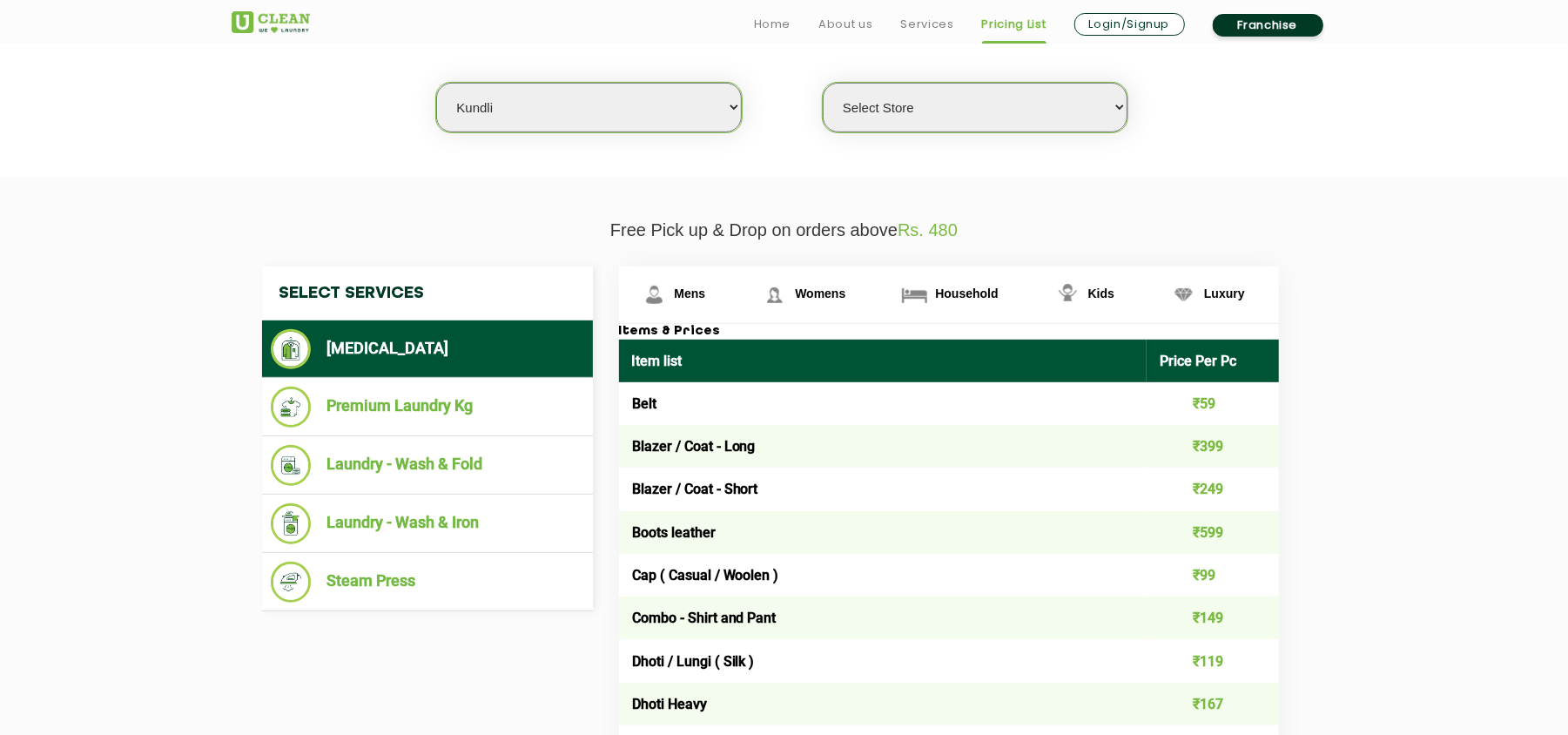
click at [790, 164] on section "We make Laundry affordable by charging you per kilo and not per piece. Our mont…" at bounding box center [784, 58] width 1568 height 239
click at [597, 104] on select "Select city [GEOGRAPHIC_DATA] [GEOGRAPHIC_DATA] [GEOGRAPHIC_DATA] [GEOGRAPHIC_D…" at bounding box center [589, 107] width 304 height 50
select select "124"
click at [502, 108] on select "Select city [GEOGRAPHIC_DATA] [GEOGRAPHIC_DATA] [GEOGRAPHIC_DATA] [GEOGRAPHIC_D…" at bounding box center [589, 107] width 304 height 50
select select "0"
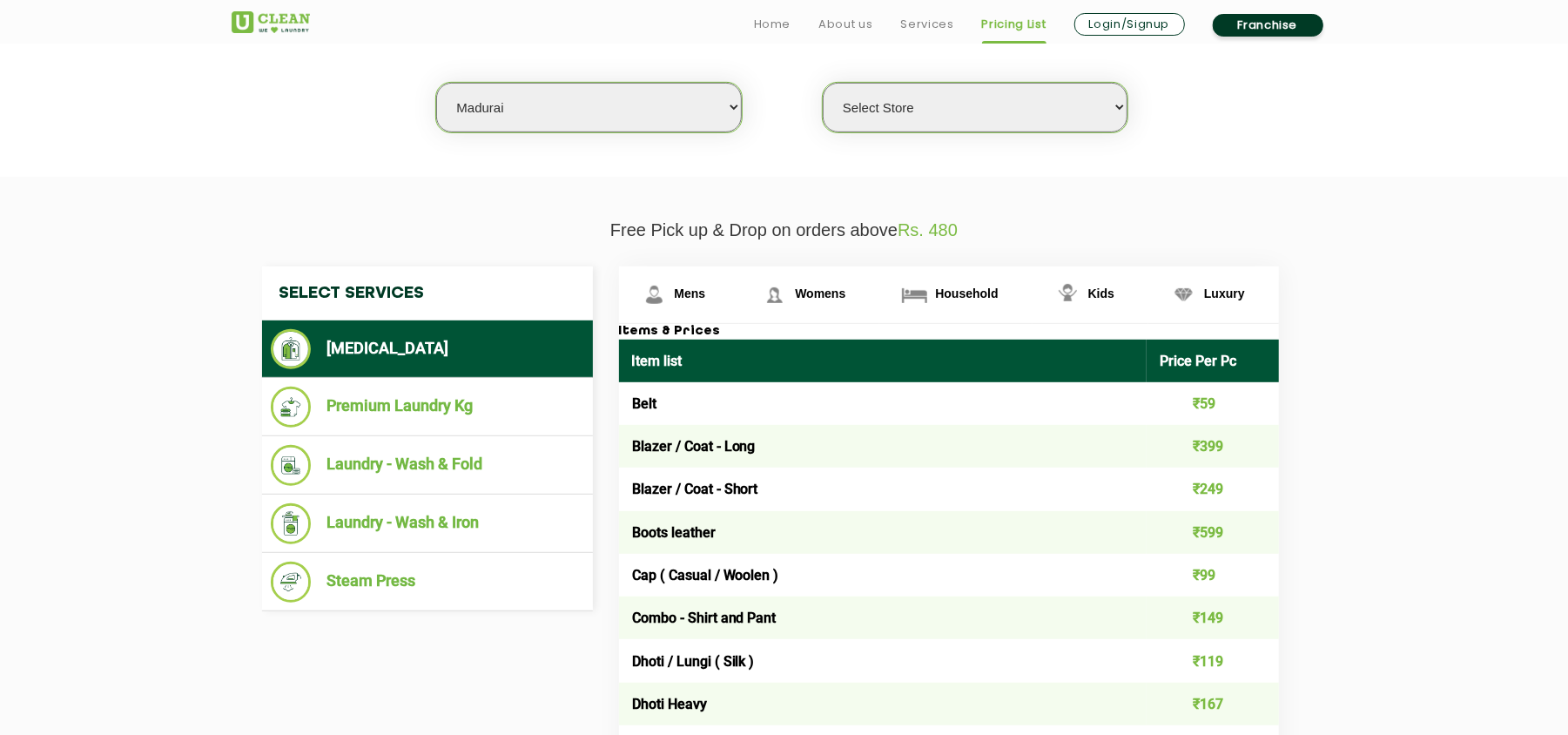
click at [517, 108] on select "Select city [GEOGRAPHIC_DATA] [GEOGRAPHIC_DATA] [GEOGRAPHIC_DATA] [GEOGRAPHIC_D…" at bounding box center [589, 107] width 304 height 50
click at [575, 106] on select "Select city [GEOGRAPHIC_DATA] [GEOGRAPHIC_DATA] [GEOGRAPHIC_DATA] [GEOGRAPHIC_D…" at bounding box center [589, 107] width 304 height 50
click at [522, 101] on select "Select city [GEOGRAPHIC_DATA] [GEOGRAPHIC_DATA] [GEOGRAPHIC_DATA] [GEOGRAPHIC_D…" at bounding box center [589, 107] width 304 height 50
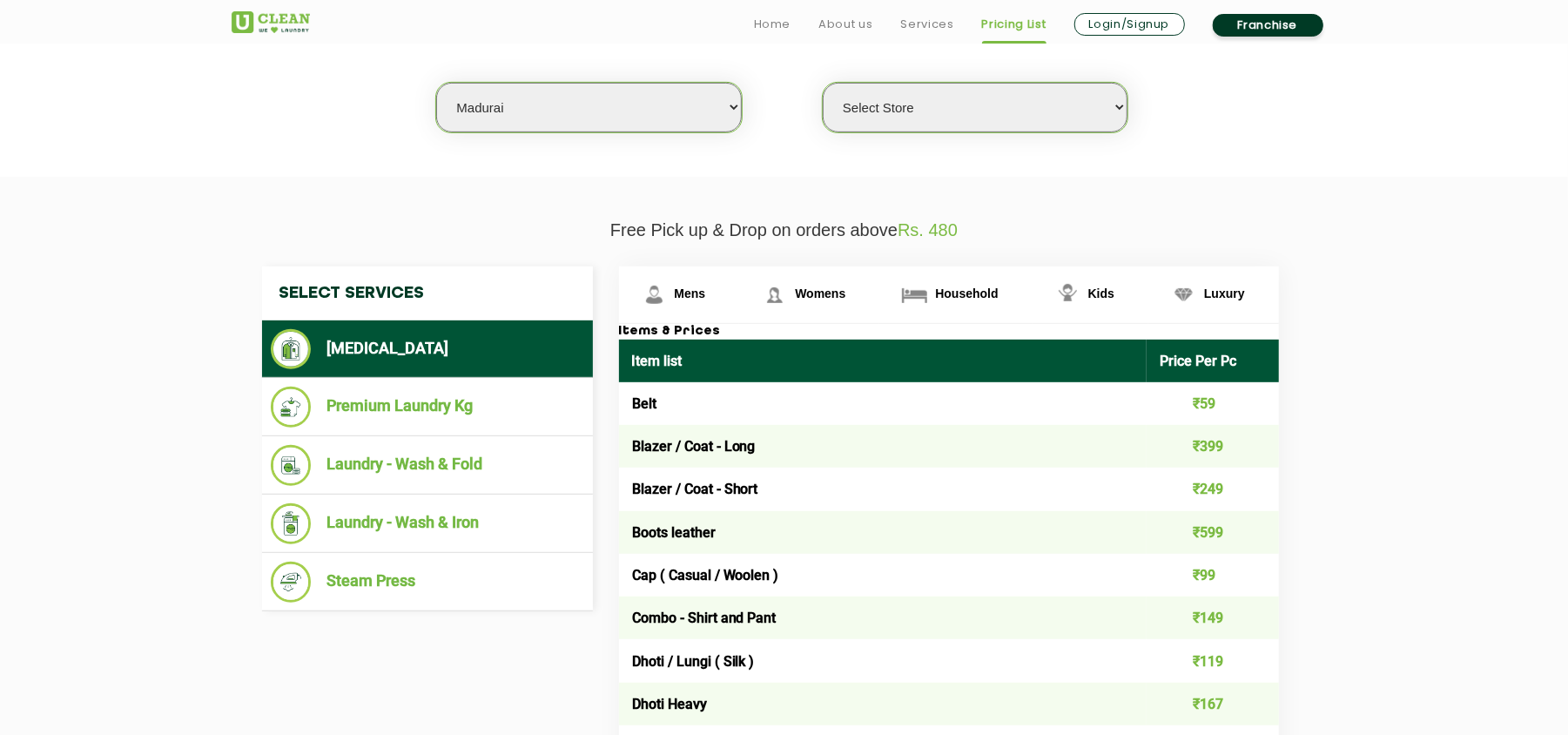
select select "203"
select select "0"
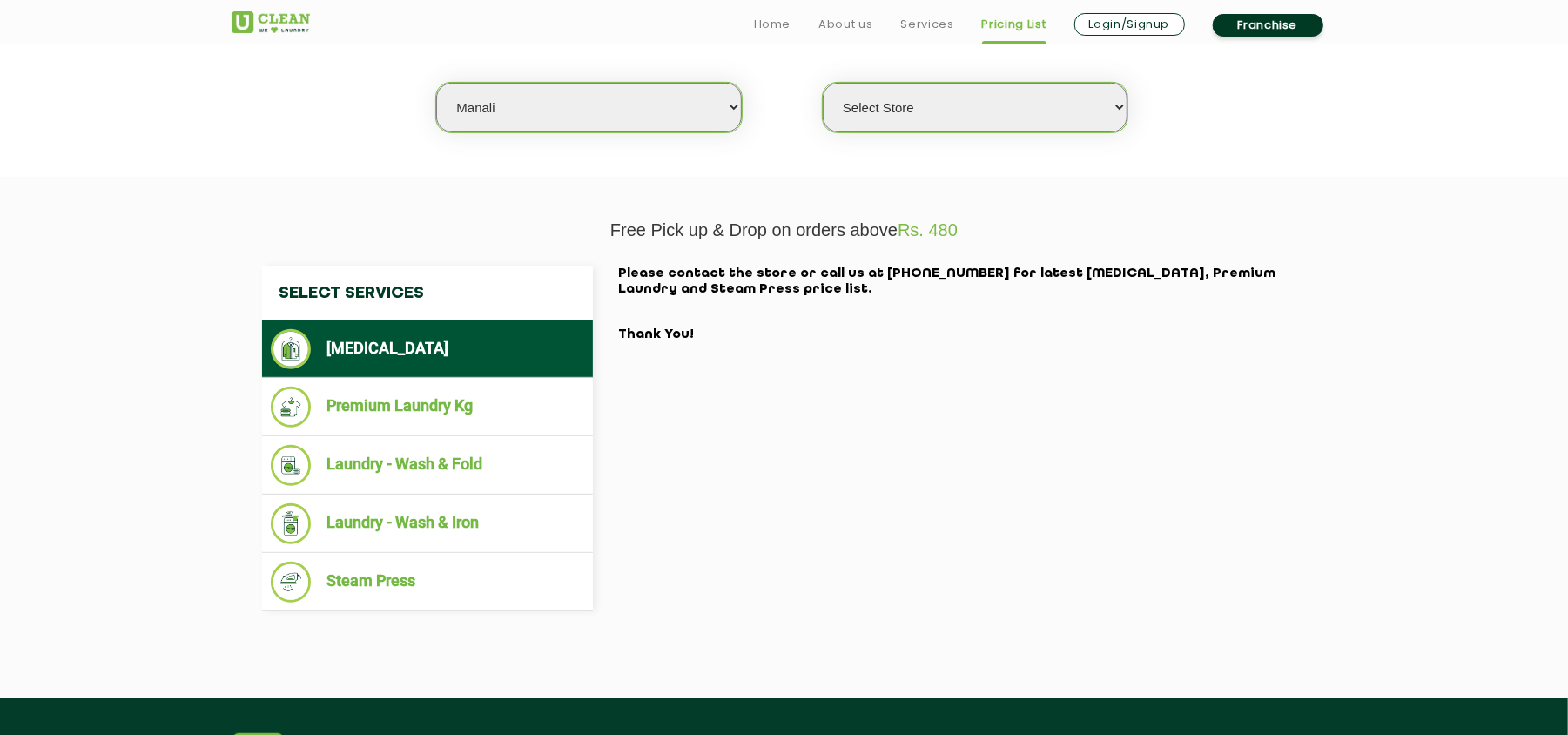
click at [528, 112] on select "Select city [GEOGRAPHIC_DATA] [GEOGRAPHIC_DATA] [GEOGRAPHIC_DATA] [GEOGRAPHIC_D…" at bounding box center [589, 107] width 304 height 50
select select "49"
click at [436, 83] on select "Select city [GEOGRAPHIC_DATA] [GEOGRAPHIC_DATA] [GEOGRAPHIC_DATA] [GEOGRAPHIC_D…" at bounding box center [589, 107] width 304 height 50
select select "0"
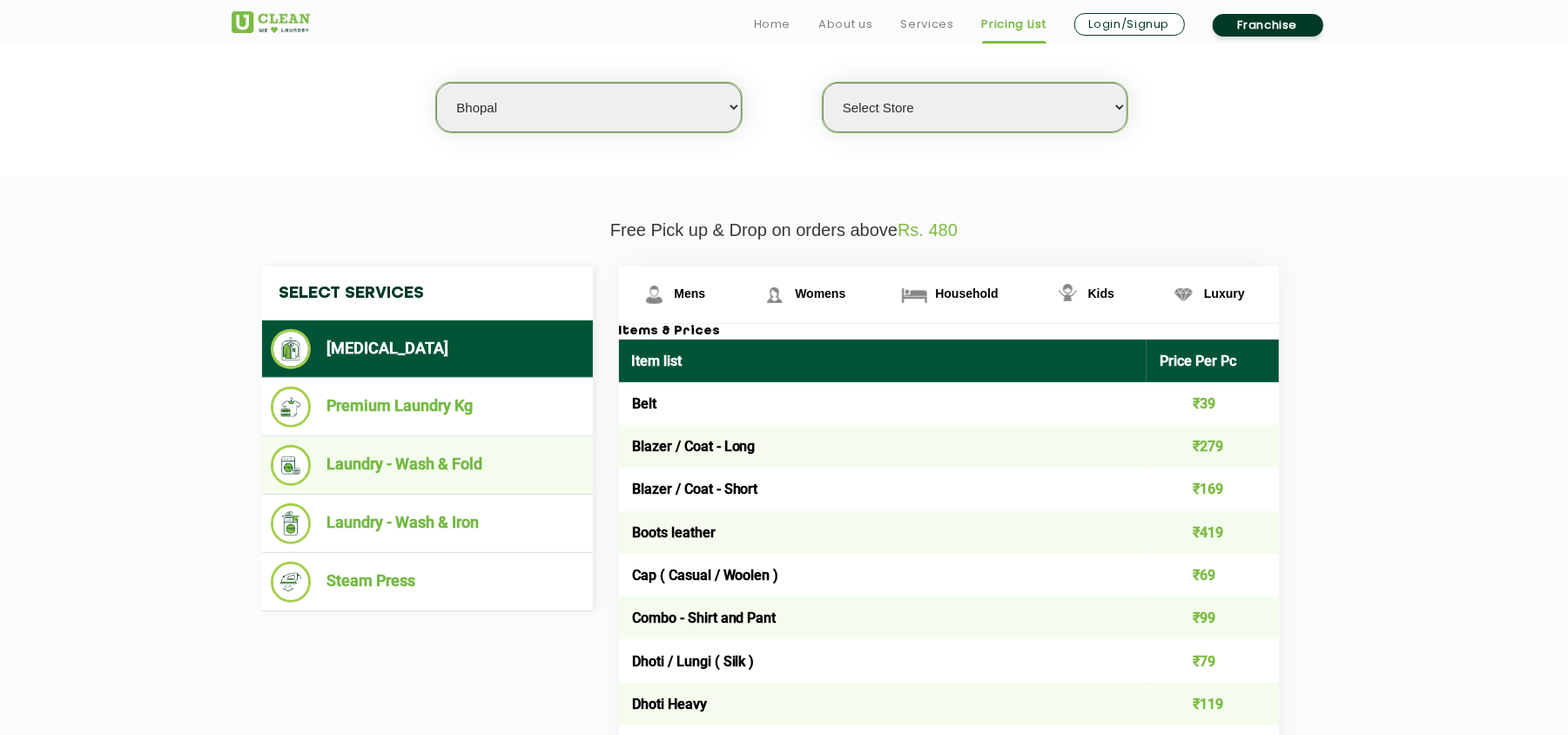
click at [423, 468] on li "Laundry - Wash & Fold" at bounding box center [427, 464] width 313 height 41
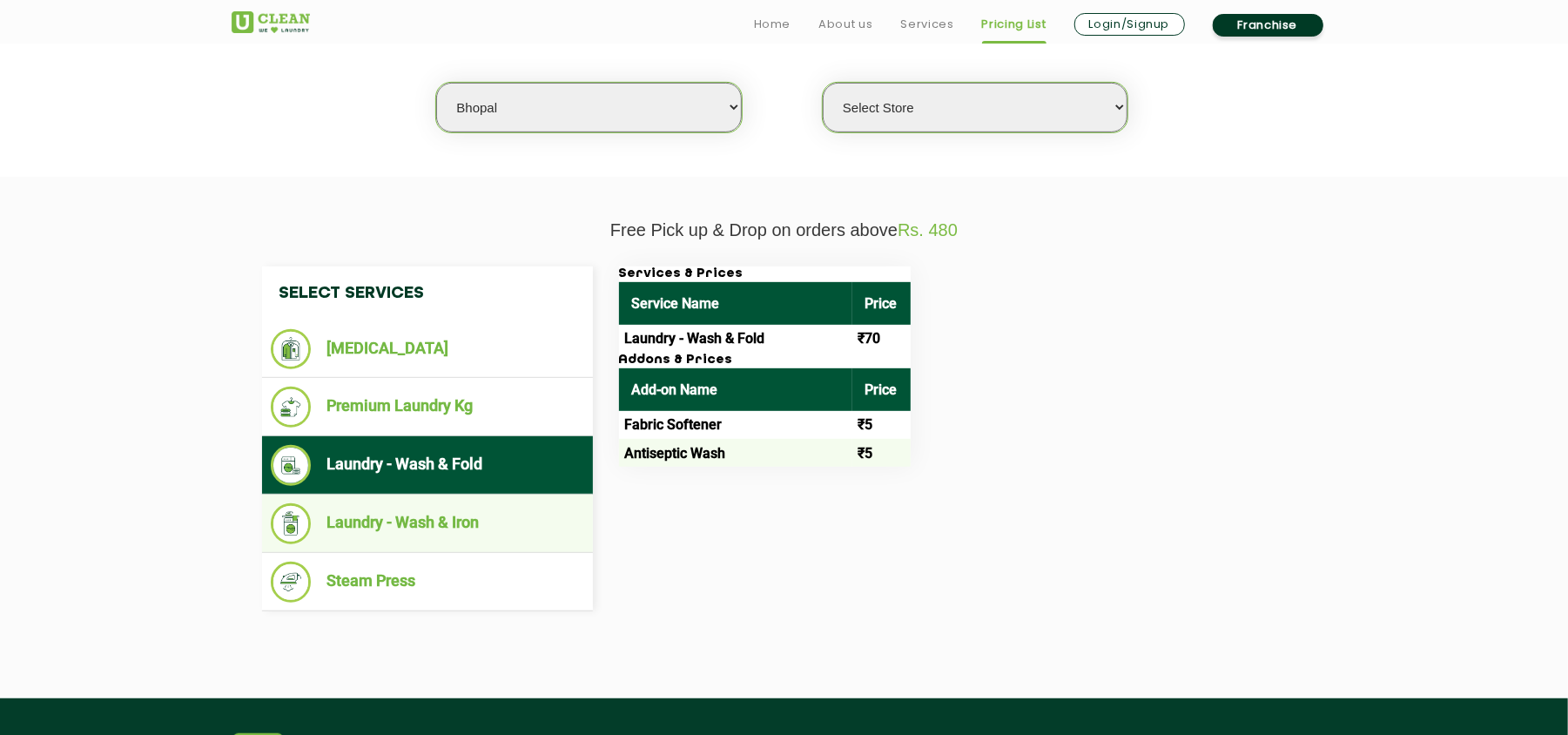
click at [437, 522] on li "Laundry - Wash & Iron" at bounding box center [427, 523] width 313 height 41
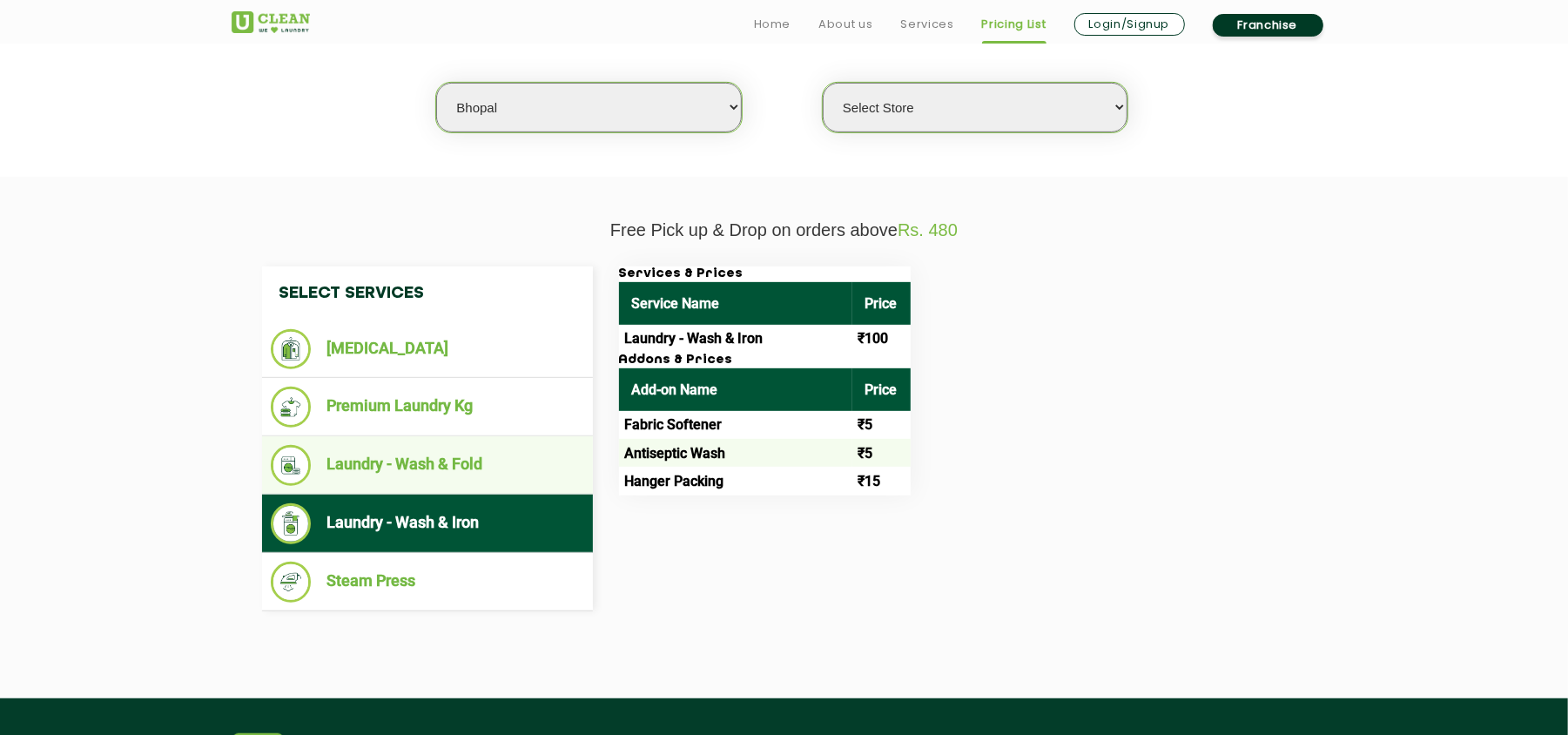
click at [494, 450] on li "Laundry - Wash & Fold" at bounding box center [427, 464] width 313 height 41
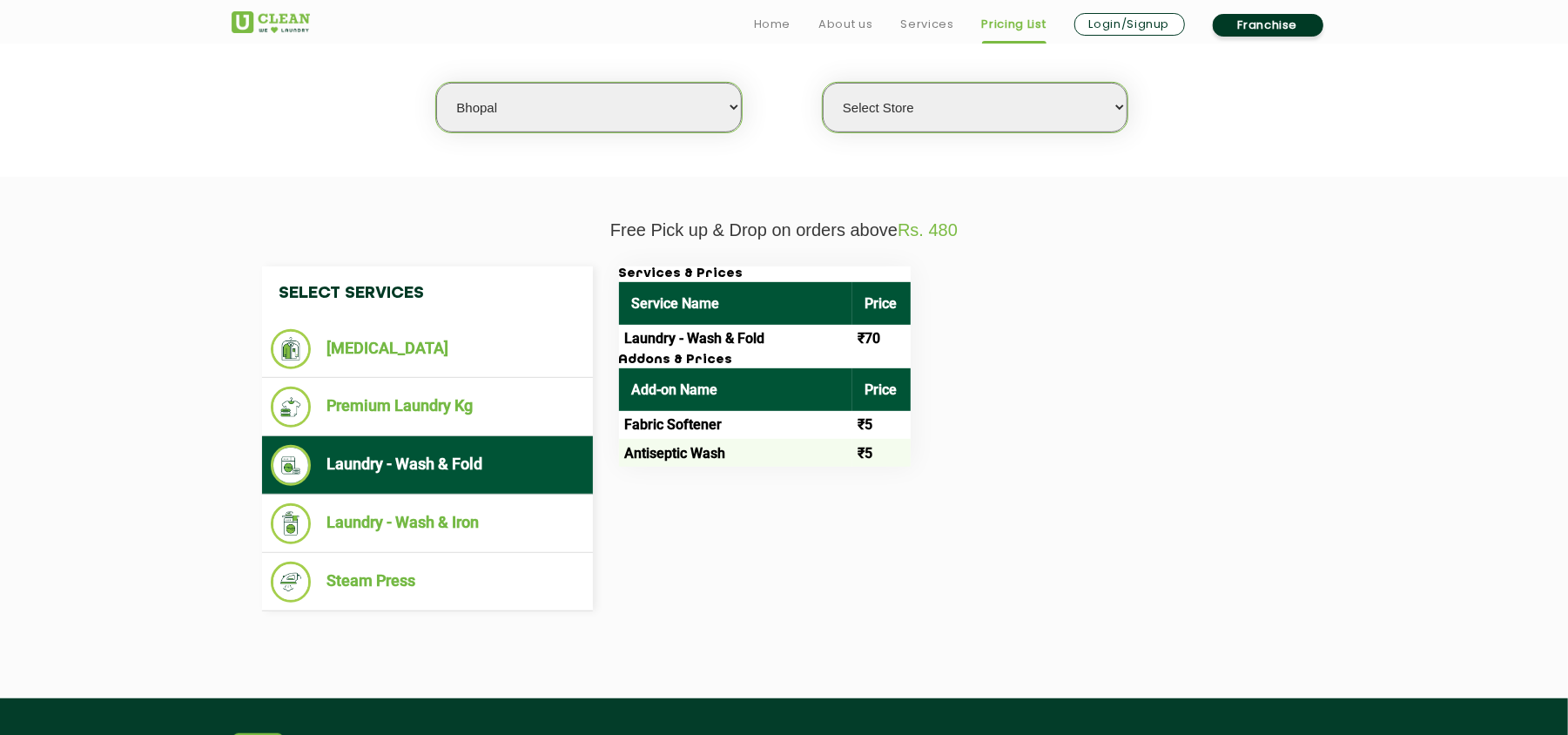
drag, startPoint x: 507, startPoint y: 126, endPoint x: 507, endPoint y: 111, distance: 15.0
click at [507, 120] on select "Select city [GEOGRAPHIC_DATA] [GEOGRAPHIC_DATA] [GEOGRAPHIC_DATA] [GEOGRAPHIC_D…" at bounding box center [589, 107] width 304 height 50
click at [515, 113] on select "Select city [GEOGRAPHIC_DATA] [GEOGRAPHIC_DATA] [GEOGRAPHIC_DATA] [GEOGRAPHIC_D…" at bounding box center [589, 107] width 304 height 50
select select "143"
click at [865, 549] on div "Select Services [MEDICAL_DATA] Premium Laundry Kg Laundry - Wash & Fold Laundry…" at bounding box center [784, 439] width 1071 height 345
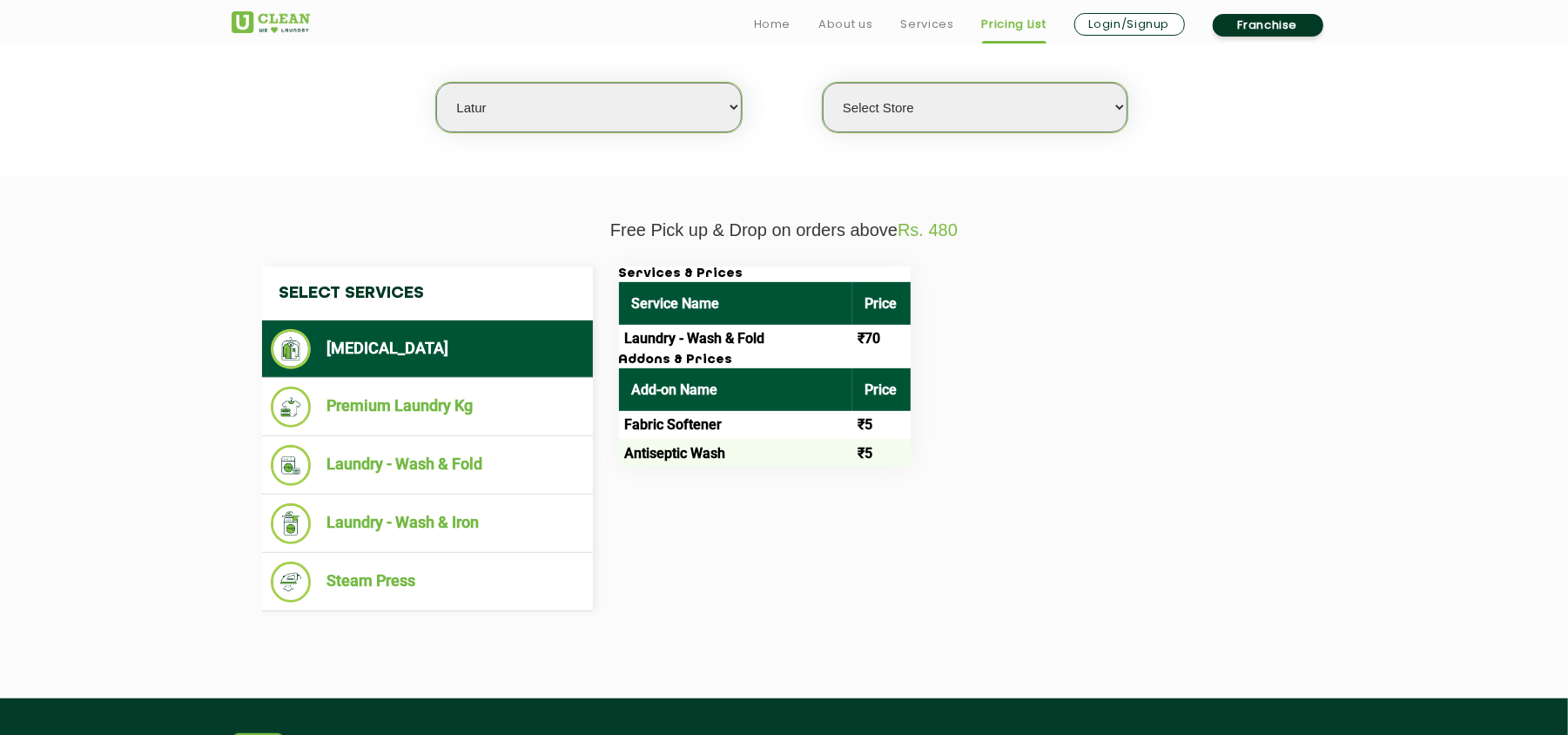
select select "0"
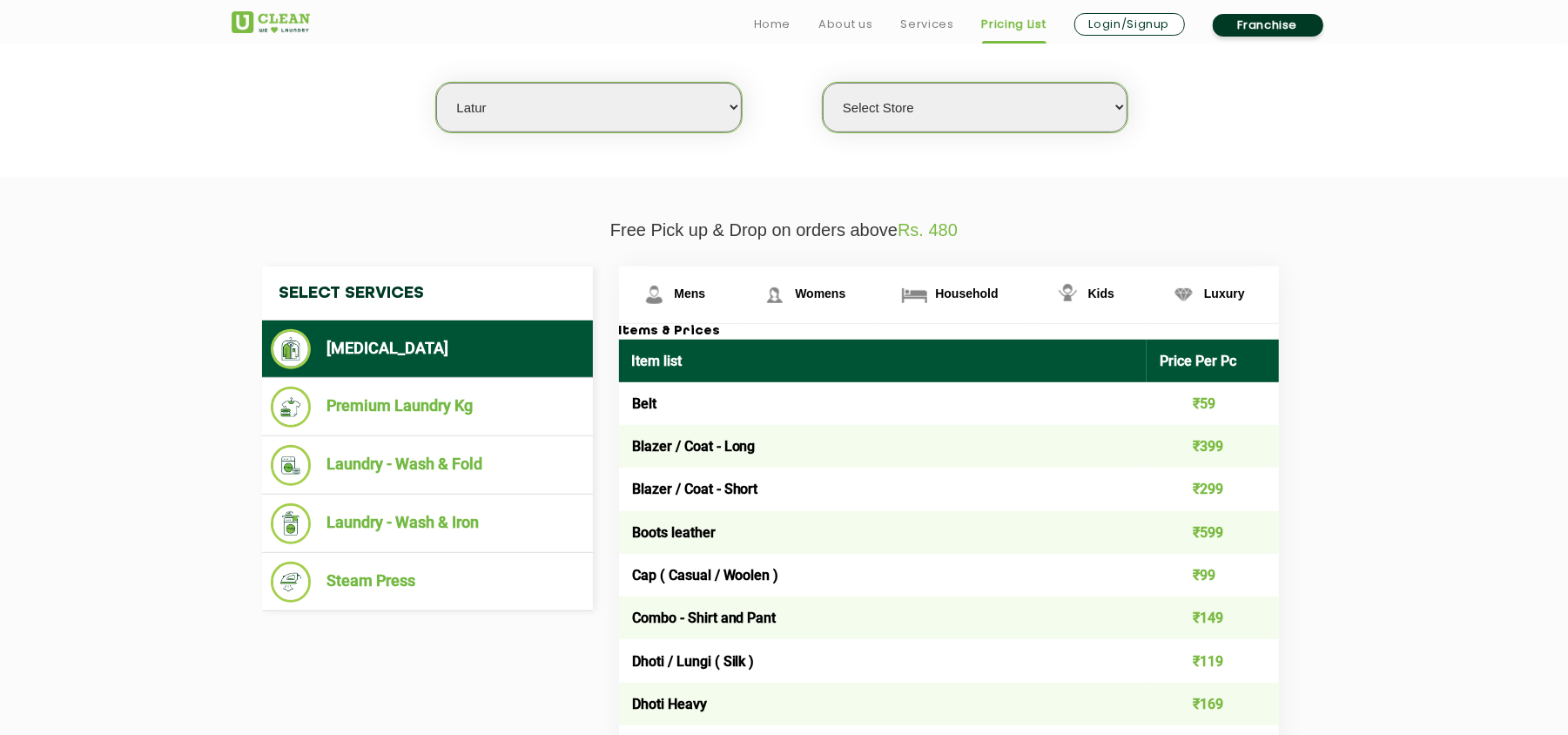
click at [515, 106] on select "Select city [GEOGRAPHIC_DATA] [GEOGRAPHIC_DATA] [GEOGRAPHIC_DATA] [GEOGRAPHIC_D…" at bounding box center [589, 107] width 304 height 50
select select "136"
click at [514, 106] on select "Select city [GEOGRAPHIC_DATA] [GEOGRAPHIC_DATA] [GEOGRAPHIC_DATA] [GEOGRAPHIC_D…" at bounding box center [589, 107] width 304 height 50
select select "0"
select select "204"
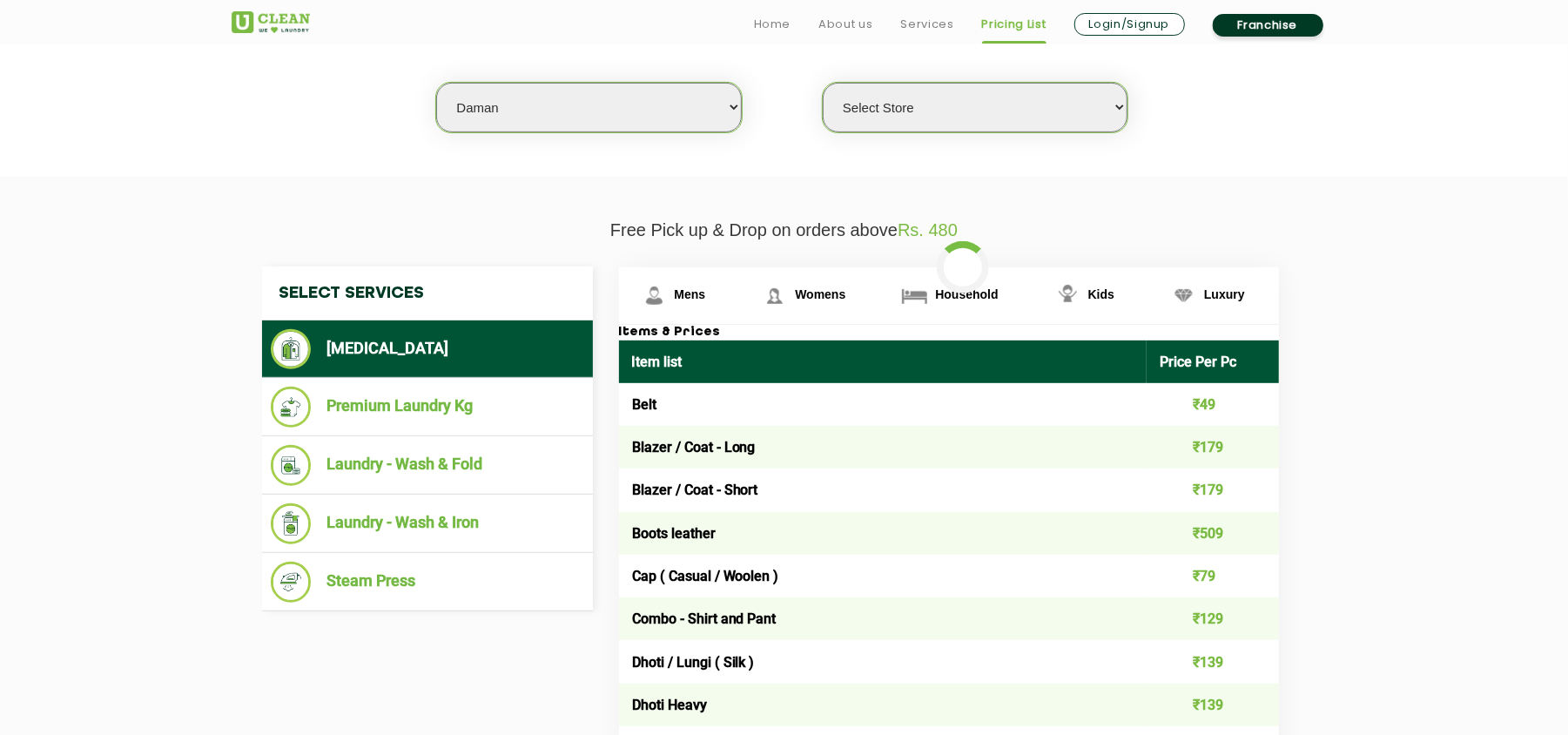
select select "0"
select select "155"
click at [888, 101] on select "Select Store [GEOGRAPHIC_DATA] [GEOGRAPHIC_DATA]" at bounding box center [974, 107] width 304 height 50
select select "466"
click at [822, 83] on select "Select Store [GEOGRAPHIC_DATA] [GEOGRAPHIC_DATA]" at bounding box center [974, 107] width 304 height 50
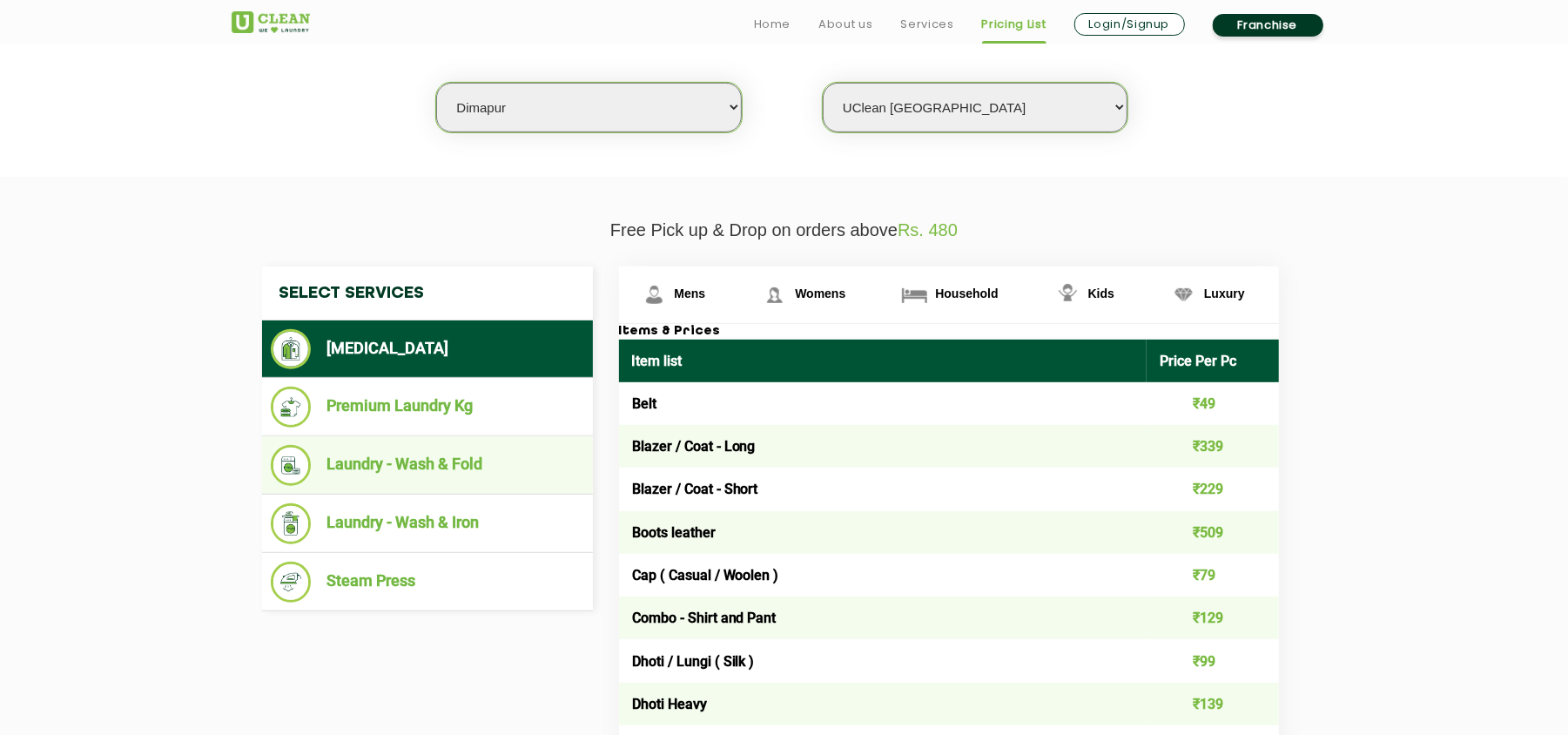
click at [430, 454] on li "Laundry - Wash & Fold" at bounding box center [427, 464] width 313 height 41
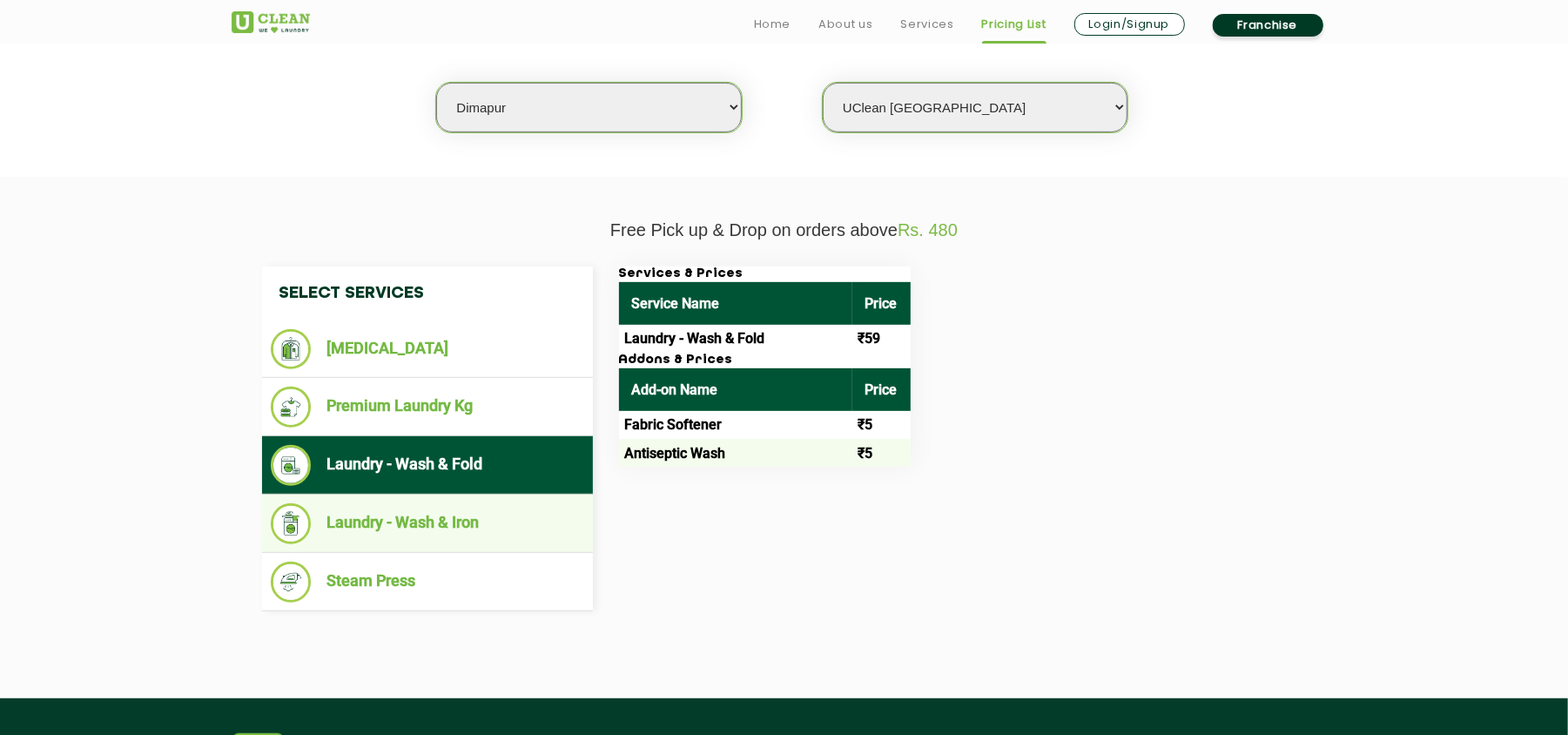
click at [439, 514] on li "Laundry - Wash & Iron" at bounding box center [427, 523] width 313 height 41
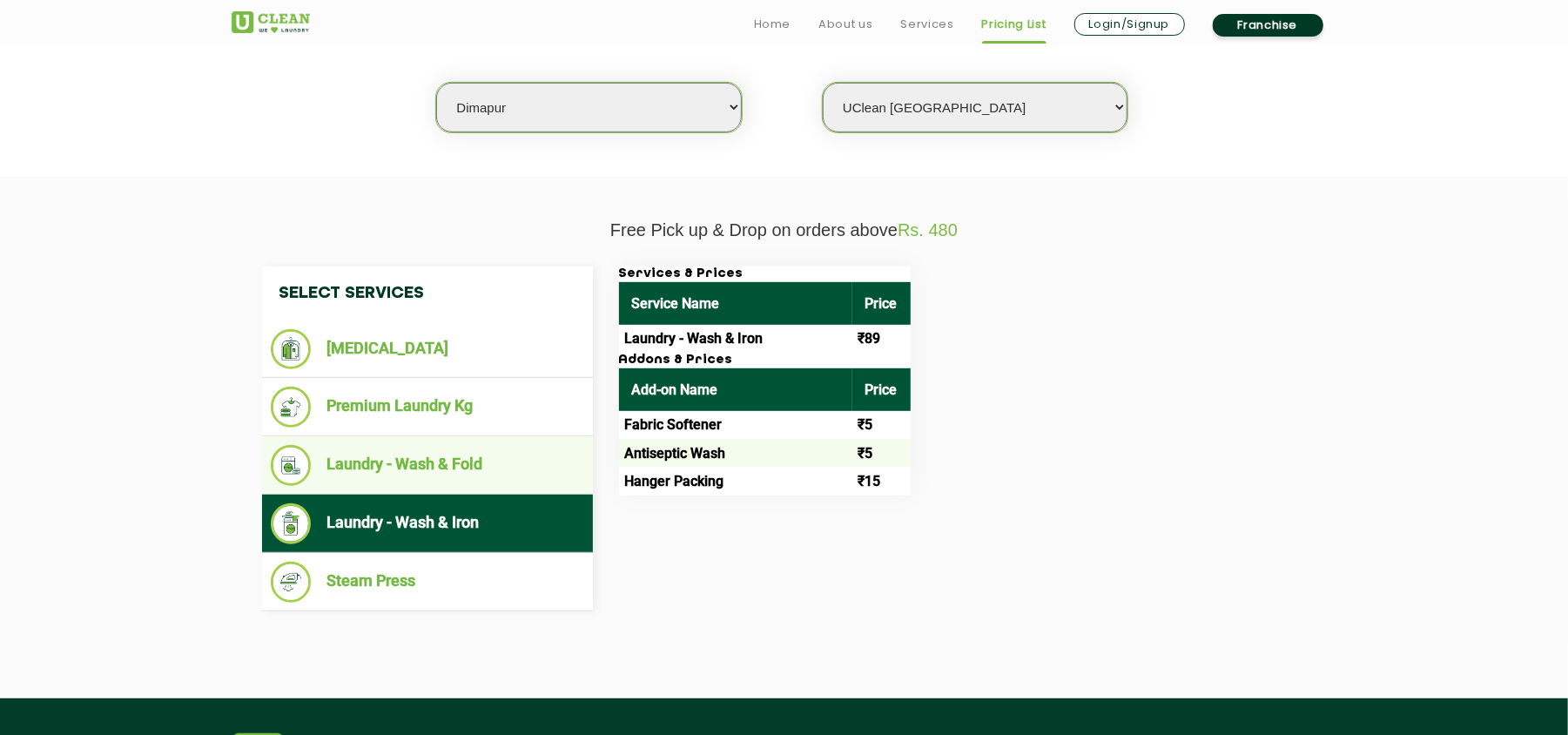
click at [459, 464] on li "Laundry - Wash & Fold" at bounding box center [427, 464] width 313 height 41
